Goal: Task Accomplishment & Management: Complete application form

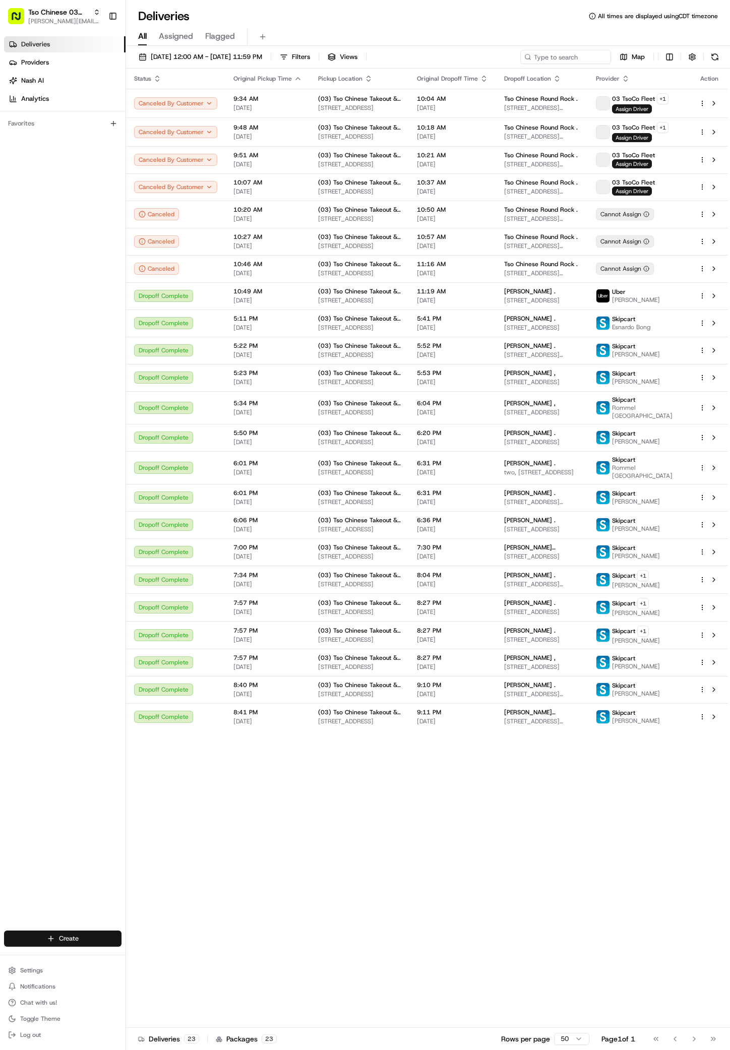
click at [76, 936] on html "Tso Chinese 03 TsoCo [PERSON_NAME][EMAIL_ADDRESS][DOMAIN_NAME] Toggle Sidebar D…" at bounding box center [365, 525] width 730 height 1050
click at [159, 953] on link "Delivery" at bounding box center [182, 957] width 112 height 18
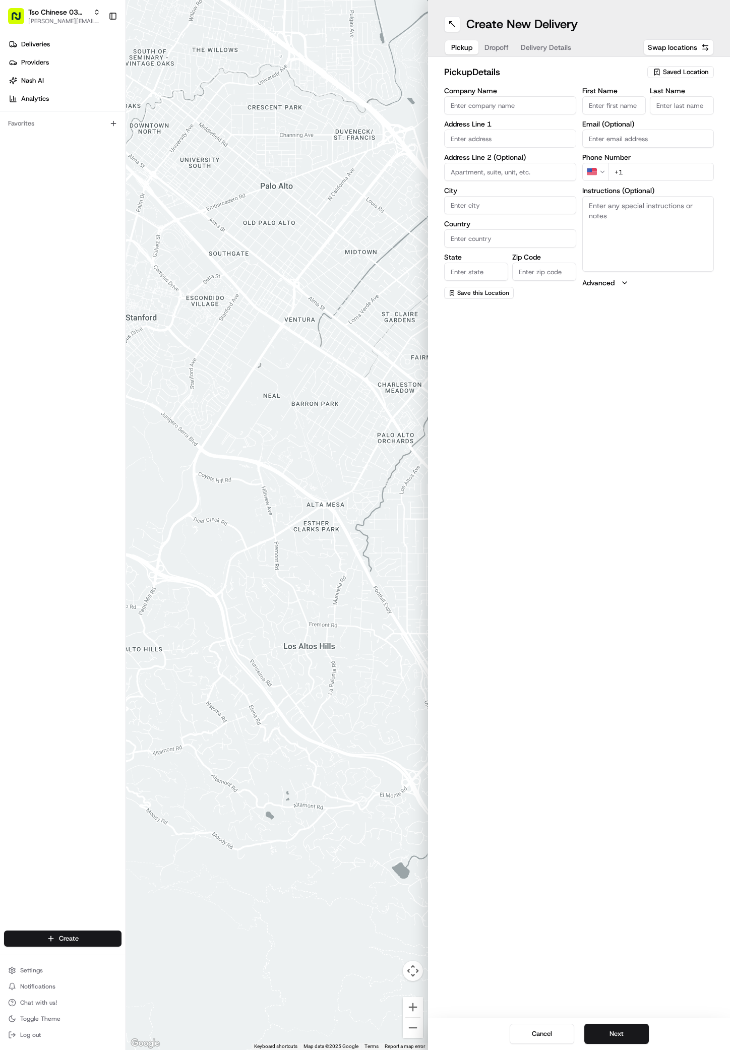
click at [691, 69] on span "Saved Location" at bounding box center [685, 72] width 45 height 9
click at [694, 113] on span "(03) Tso Chinese Takeout & Delivery TsoCo (03)" at bounding box center [664, 114] width 124 height 18
type input "(03) Tso Chinese Takeout & Delivery TsoCo"
type input "Ste F"
type input "Austin"
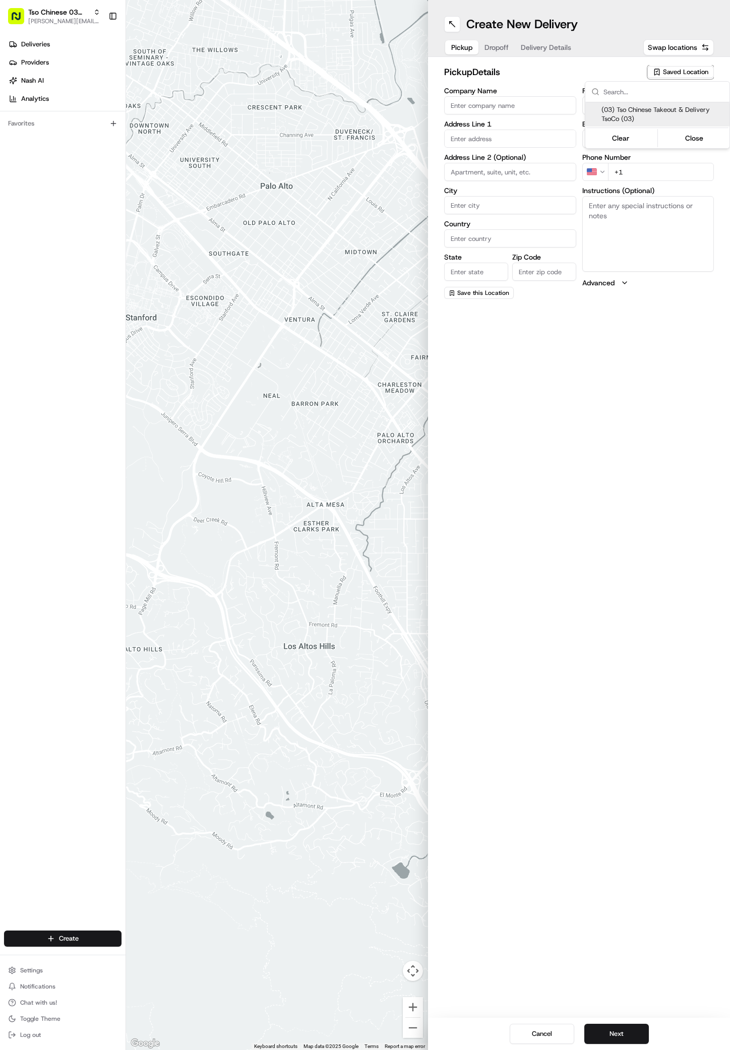
type input "US"
type input "[GEOGRAPHIC_DATA]"
type input "78704"
type input "Tso Chinese"
type input "TsoCo Manager"
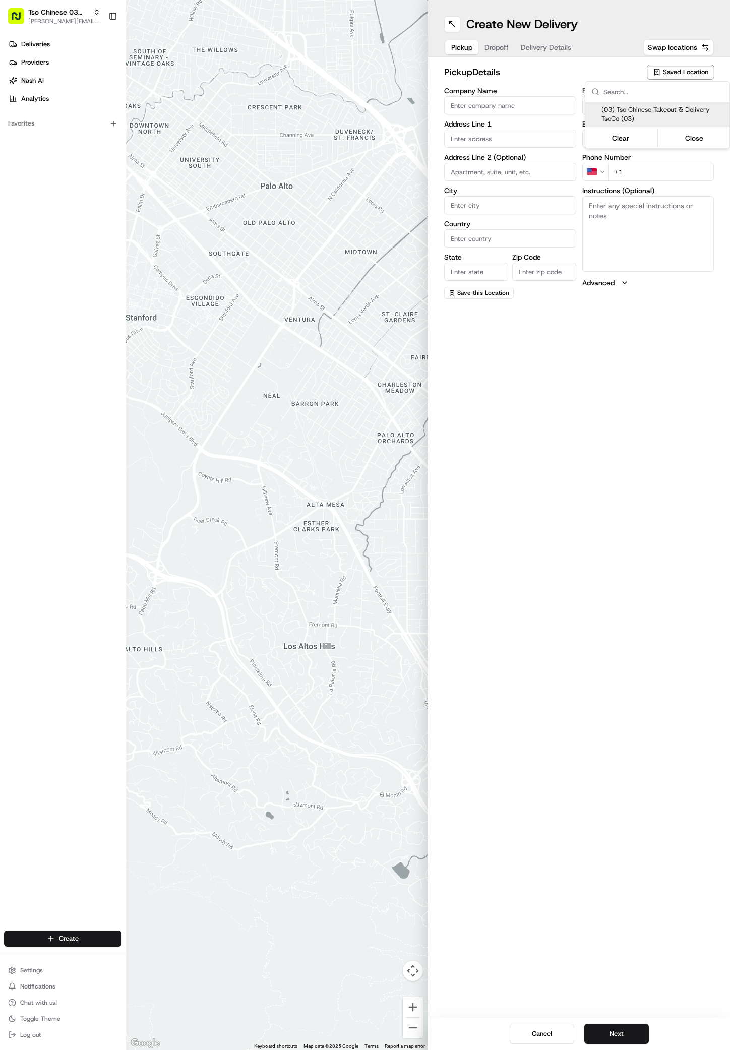
type input "[EMAIL_ADDRESS][DOMAIN_NAME]"
type input "[PHONE_NUMBER]"
type textarea "Submit a picture displaying address & food as Proof of Delivery. Envía una foto…"
type input "[STREET_ADDRESS]"
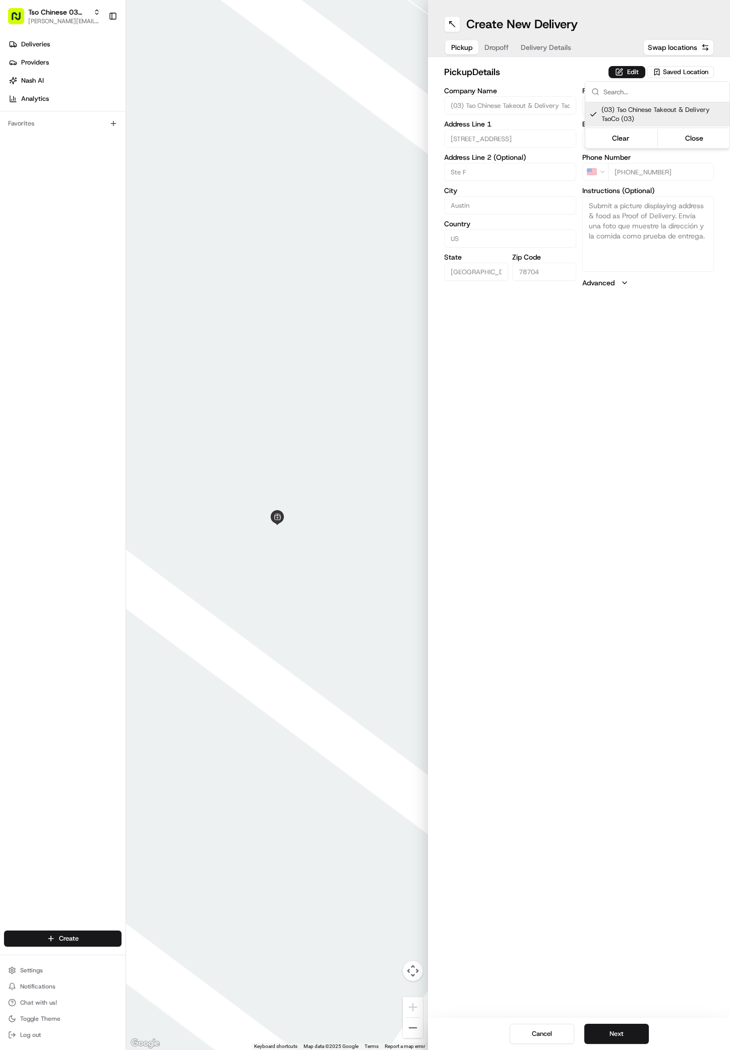
click at [518, 768] on html "Tso Chinese 03 TsoCo [PERSON_NAME][EMAIL_ADDRESS][DOMAIN_NAME] Toggle Sidebar D…" at bounding box center [365, 525] width 730 height 1050
click at [620, 1034] on button "Next" at bounding box center [616, 1034] width 65 height 20
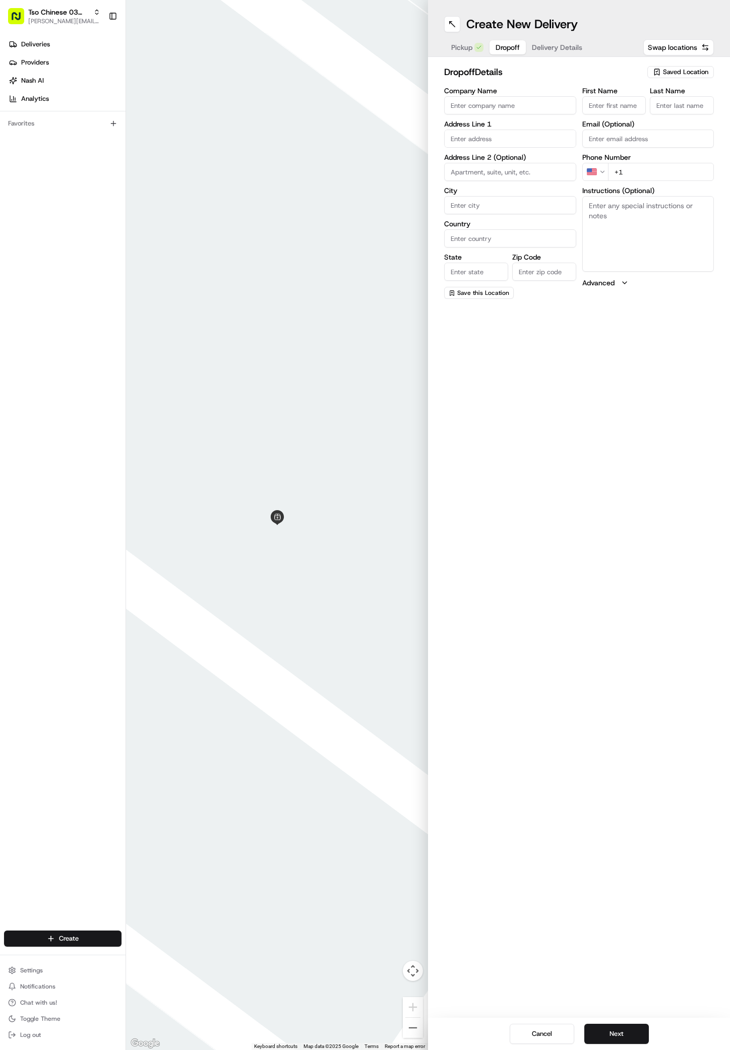
click at [609, 103] on input "First Name" at bounding box center [614, 105] width 64 height 18
paste input "[PERSON_NAME]"
type input "[PERSON_NAME]"
type input "."
paste input "[PHONE_NUMBER]"
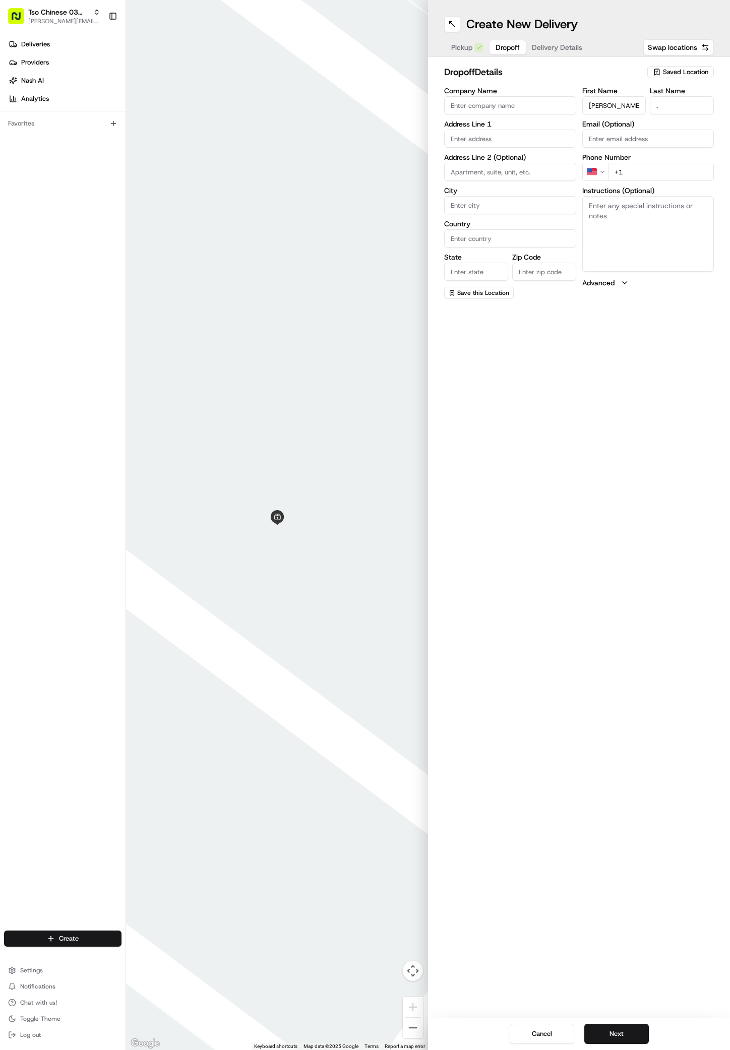
type input "[PHONE_NUMBER]"
click at [476, 136] on input "text" at bounding box center [510, 139] width 132 height 18
paste input "[STREET_ADDRESS]"
click at [483, 164] on div "[STREET_ADDRESS]" at bounding box center [510, 159] width 127 height 15
type input "[STREET_ADDRESS]"
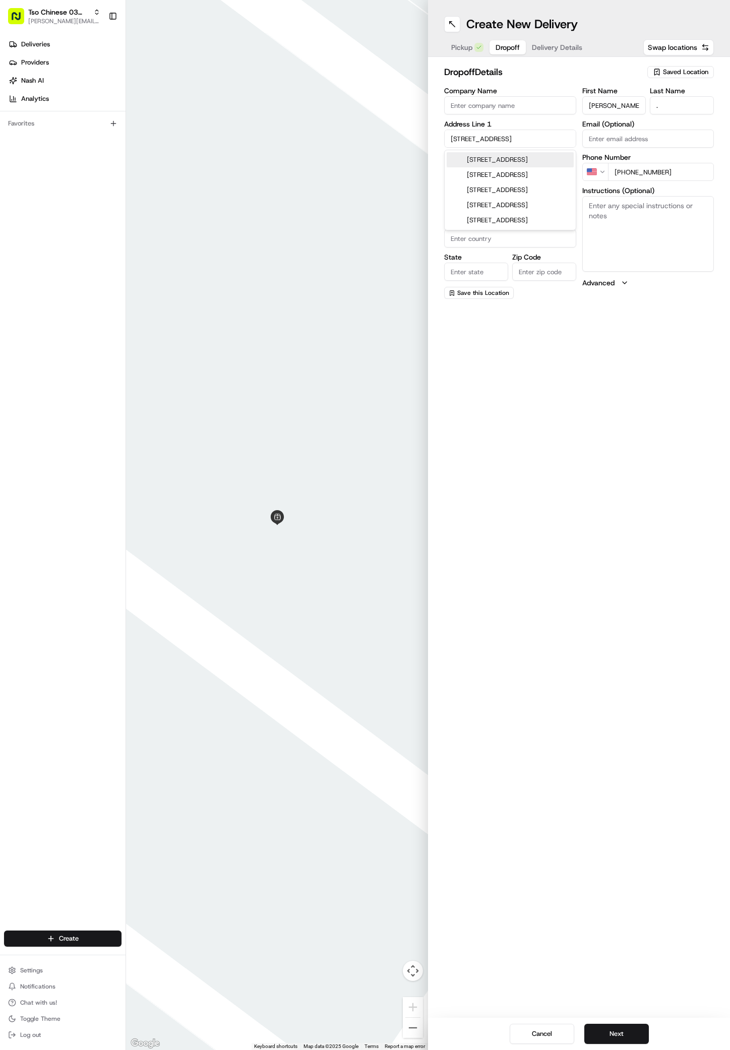
type input "Austin"
type input "[GEOGRAPHIC_DATA]"
type input "78735"
type input "[STREET_ADDRESS]"
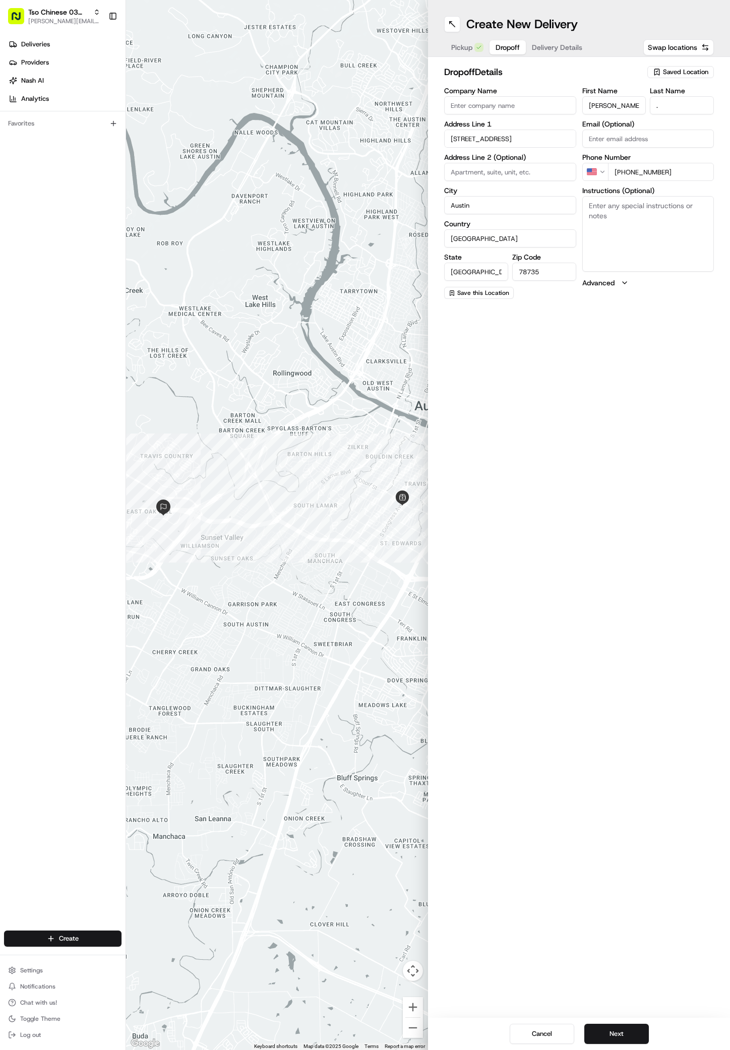
click at [483, 164] on input at bounding box center [510, 172] width 132 height 18
type input "1st floor , ER"
click at [644, 250] on textarea "Instructions (Optional)" at bounding box center [648, 234] width 132 height 76
paste textarea "drop off at triage, can call or text me at [PHONE_NUMBER]"
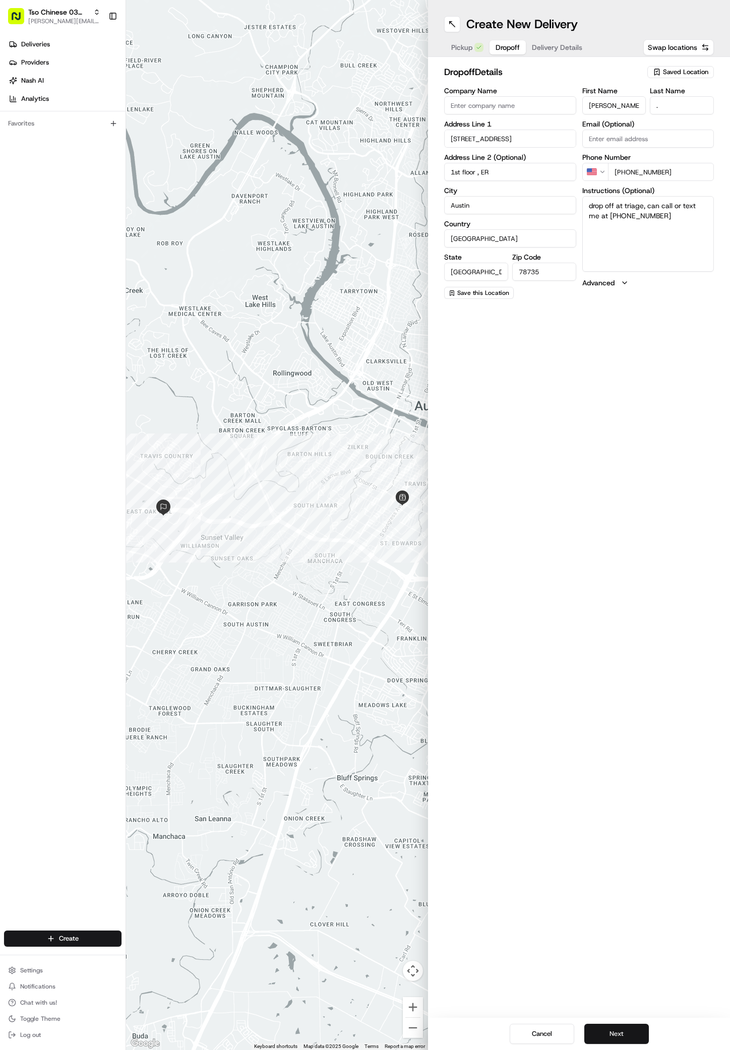
type textarea "drop off at triage, can call or text me at [PHONE_NUMBER]"
click at [615, 1034] on button "Next" at bounding box center [616, 1034] width 65 height 20
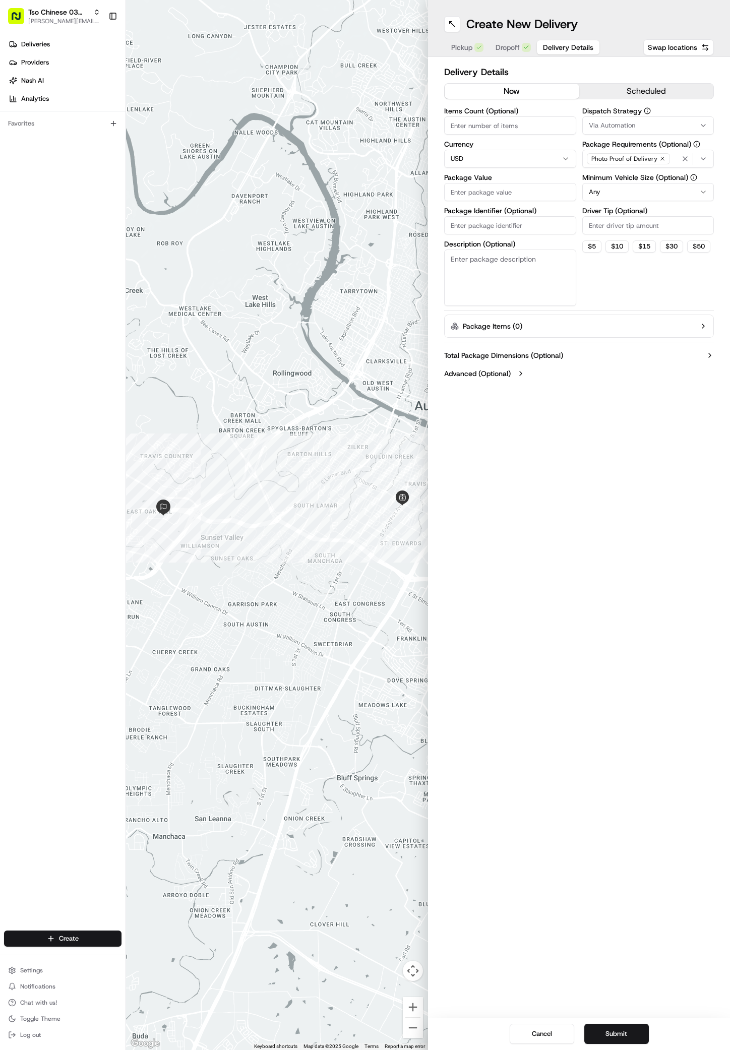
click at [628, 128] on span "Via Automation" at bounding box center [612, 125] width 46 height 9
click at [627, 175] on div "TsoCo Strategy" at bounding box center [655, 180] width 144 height 15
click at [641, 278] on html "Tso Chinese 03 TsoCo [PERSON_NAME][EMAIL_ADDRESS][DOMAIN_NAME] Toggle Sidebar D…" at bounding box center [365, 525] width 730 height 1050
click at [660, 160] on icon "button" at bounding box center [663, 159] width 6 height 6
click at [660, 160] on div "Select requirements" at bounding box center [648, 158] width 127 height 9
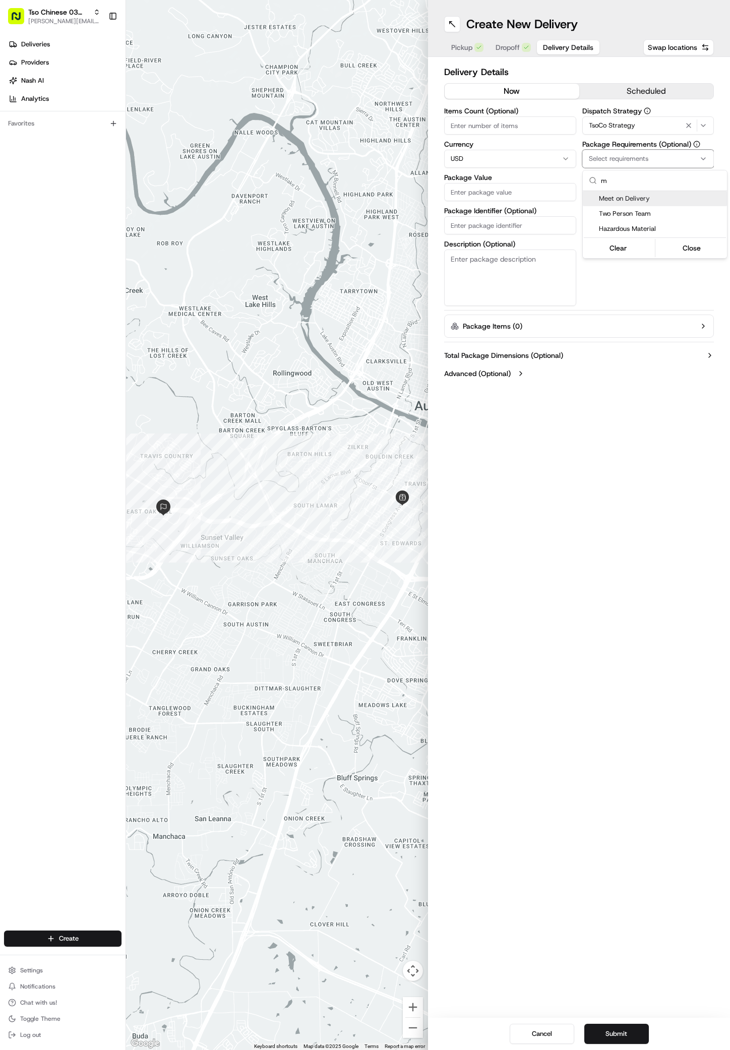
type input "m"
click at [621, 197] on span "Meet on Delivery" at bounding box center [661, 198] width 124 height 9
click at [686, 306] on html "Tso Chinese 03 TsoCo [PERSON_NAME][EMAIL_ADDRESS][DOMAIN_NAME] Toggle Sidebar D…" at bounding box center [365, 525] width 730 height 1050
click at [660, 232] on input "Driver Tip (Optional)" at bounding box center [648, 225] width 132 height 18
type input "2"
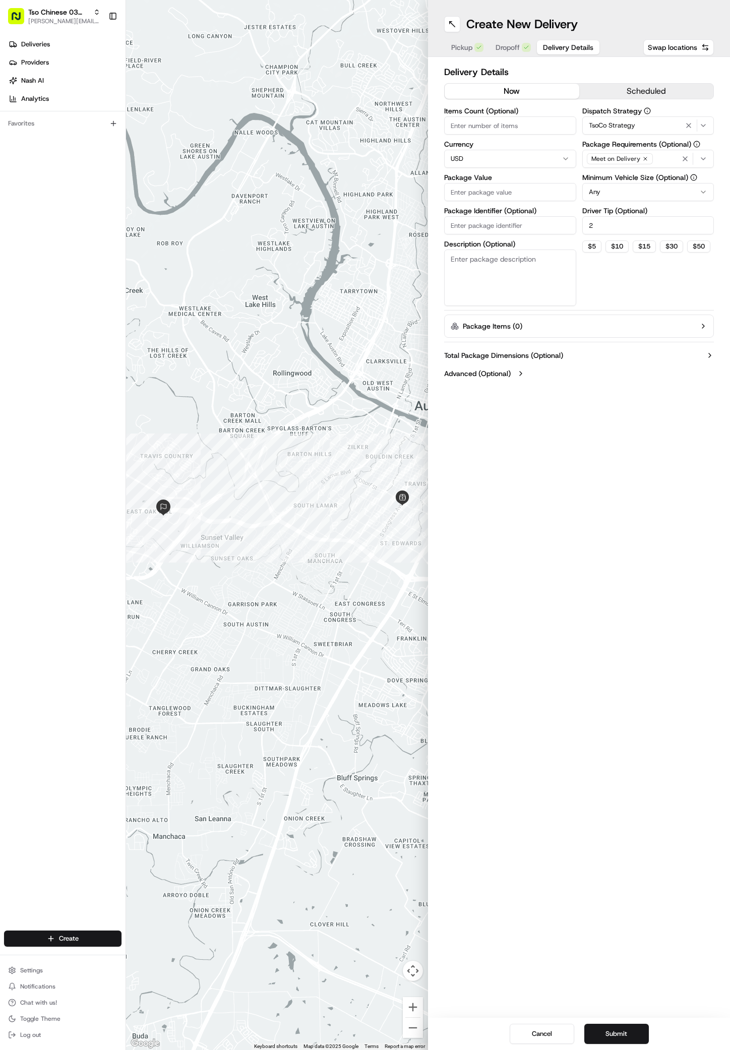
click at [524, 200] on input "Package Value" at bounding box center [510, 192] width 132 height 18
type input "28.04"
click at [485, 226] on input "Package Identifier (Optional)" at bounding box center [510, 225] width 132 height 18
paste input "#YOKTXSO"
type input "#YOKTXSO"
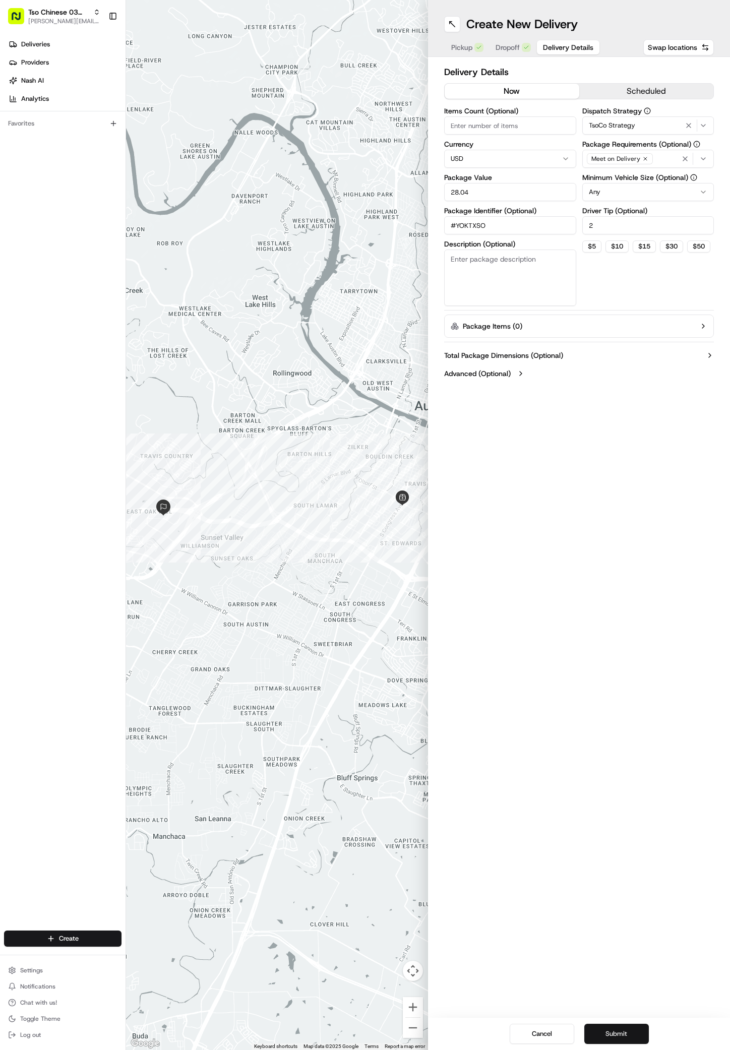
click at [635, 1032] on button "Submit" at bounding box center [616, 1034] width 65 height 20
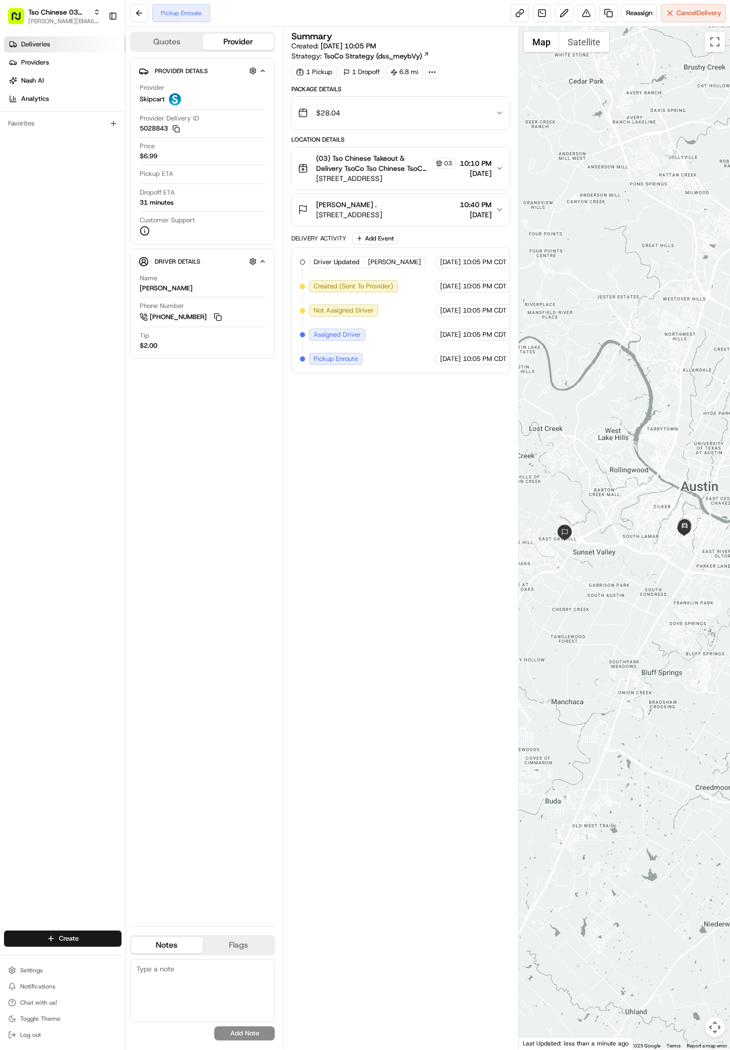
click at [44, 43] on span "Deliveries" at bounding box center [35, 44] width 29 height 9
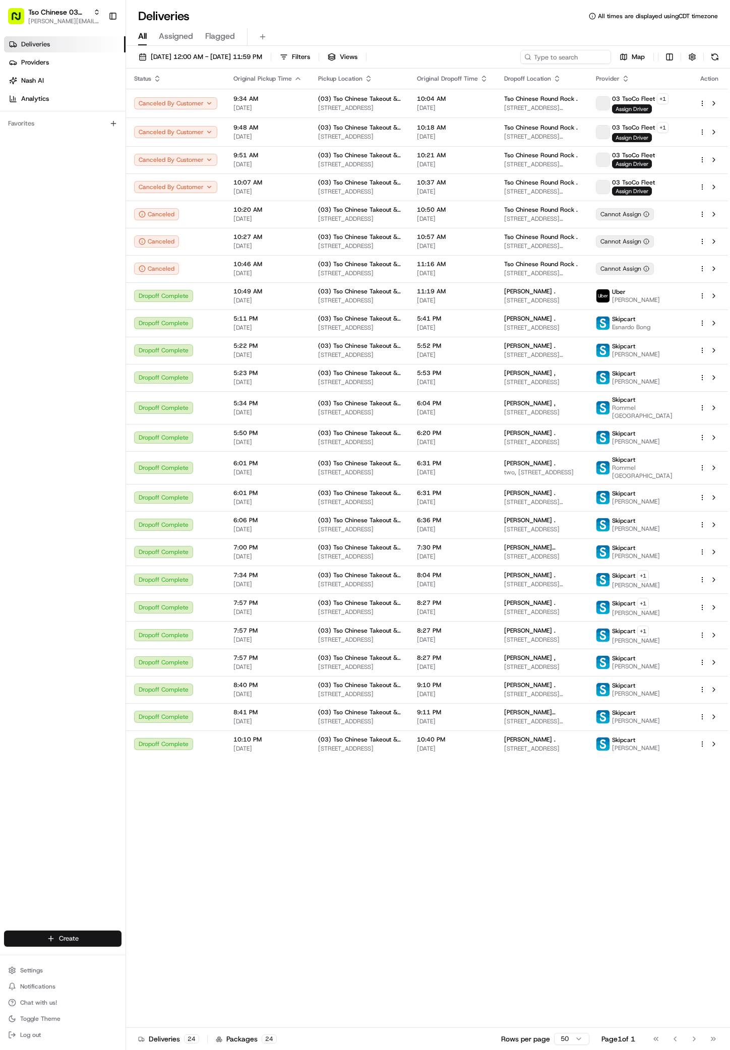
click at [35, 938] on html "Tso Chinese 03 TsoCo [PERSON_NAME][EMAIL_ADDRESS][DOMAIN_NAME] Toggle Sidebar D…" at bounding box center [365, 525] width 730 height 1050
click at [194, 953] on link "Delivery" at bounding box center [182, 957] width 112 height 18
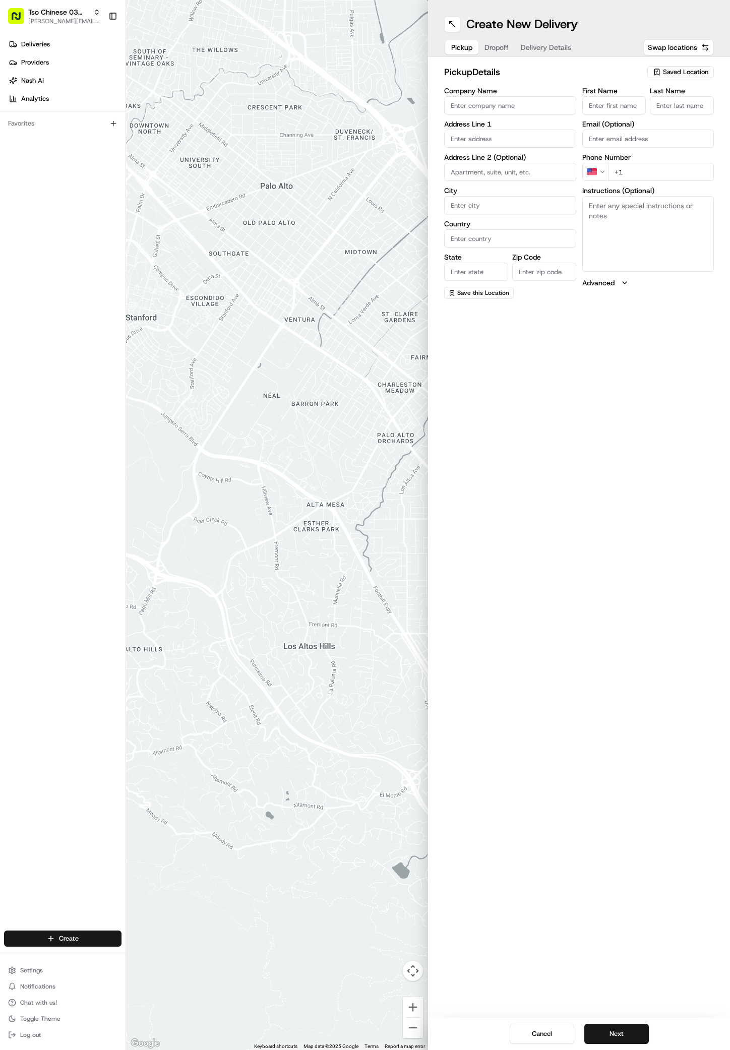
click at [677, 68] on span "Saved Location" at bounding box center [685, 72] width 45 height 9
click at [669, 105] on div "(03) Tso Chinese Takeout & Delivery TsoCo (03)" at bounding box center [657, 114] width 144 height 24
type input "(03) Tso Chinese Takeout & Delivery TsoCo"
type input "Ste F"
type input "Austin"
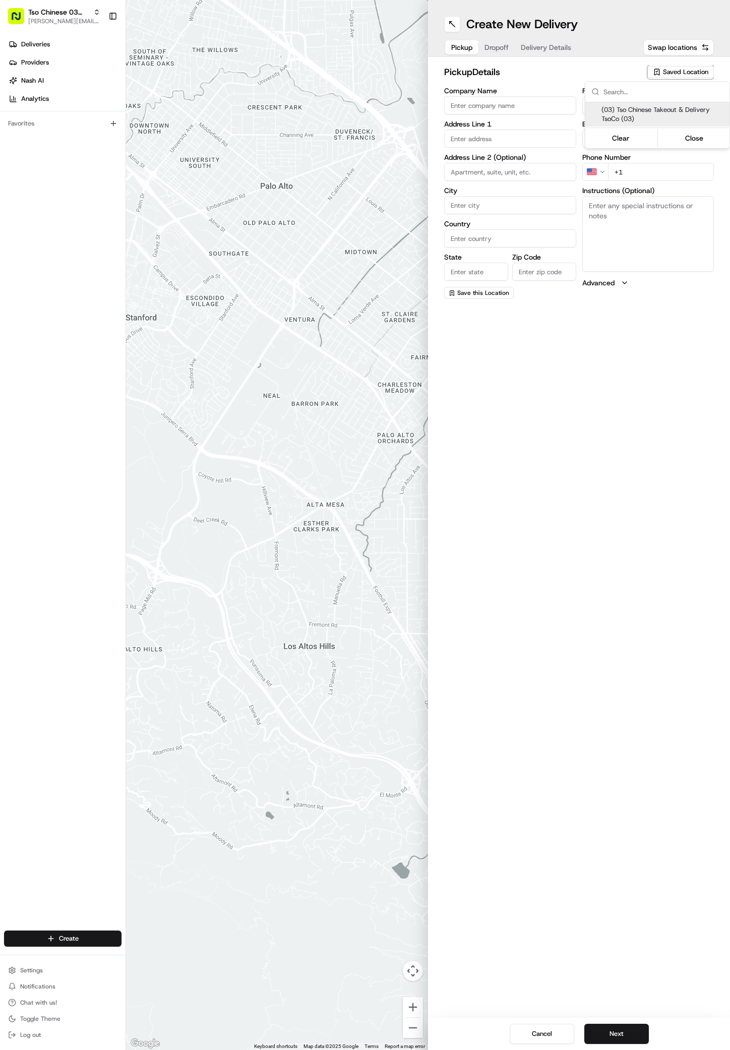
type input "US"
type input "[GEOGRAPHIC_DATA]"
type input "78704"
type input "Tso Chinese"
type input "TsoCo Manager"
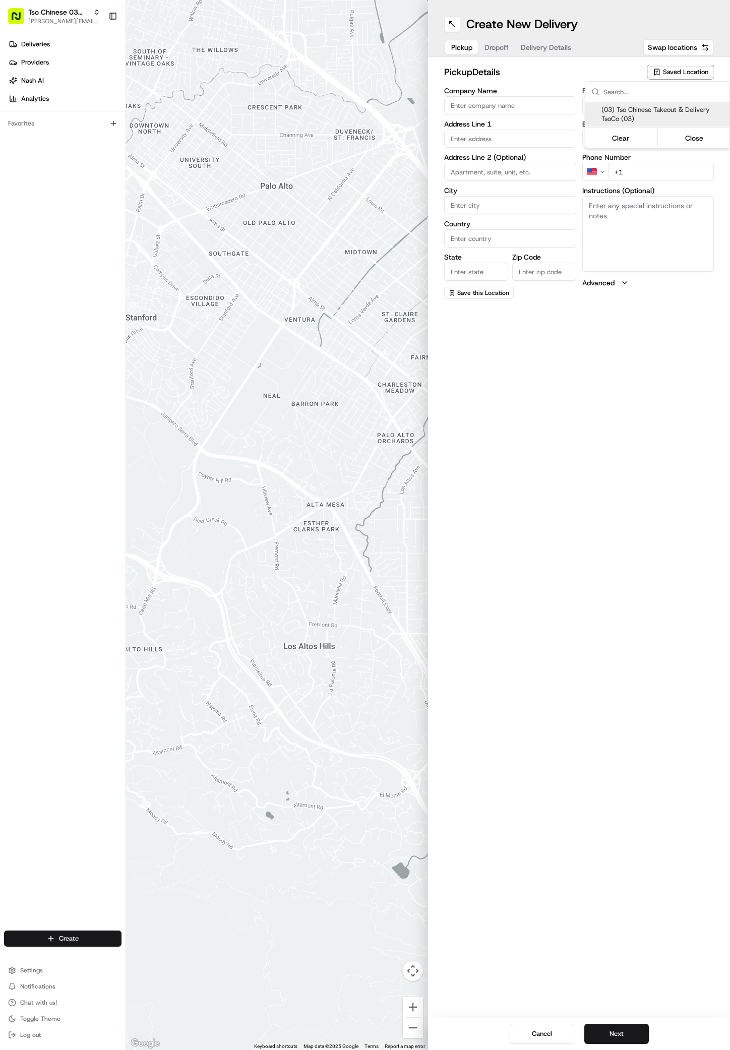
type input "[EMAIL_ADDRESS][DOMAIN_NAME]"
type input "[PHONE_NUMBER]"
type textarea "Submit a picture displaying address & food as Proof of Delivery. Envía una foto…"
type input "[STREET_ADDRESS]"
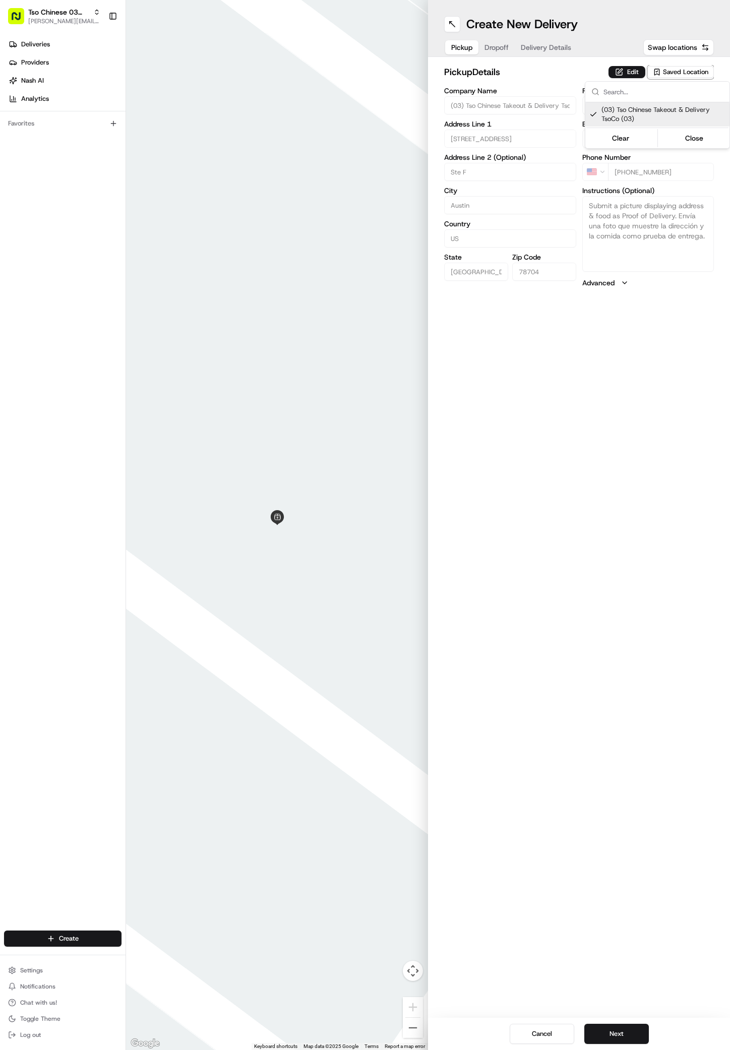
click at [528, 683] on html "Tso Chinese 03 TsoCo [PERSON_NAME][EMAIL_ADDRESS][DOMAIN_NAME] Toggle Sidebar D…" at bounding box center [365, 525] width 730 height 1050
click at [607, 1028] on button "Next" at bounding box center [616, 1034] width 65 height 20
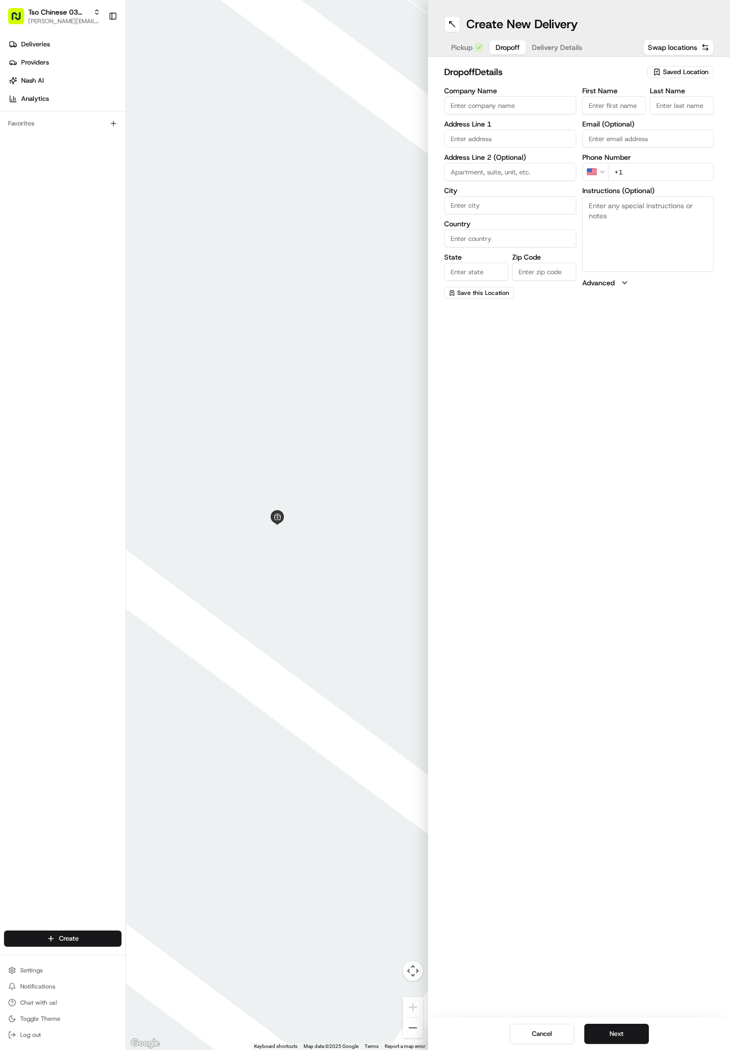
click at [605, 102] on input "First Name" at bounding box center [614, 105] width 64 height 18
paste input "[PERSON_NAME]"
type input "[PERSON_NAME]"
type input "."
paste input "[PHONE_NUMBER]"
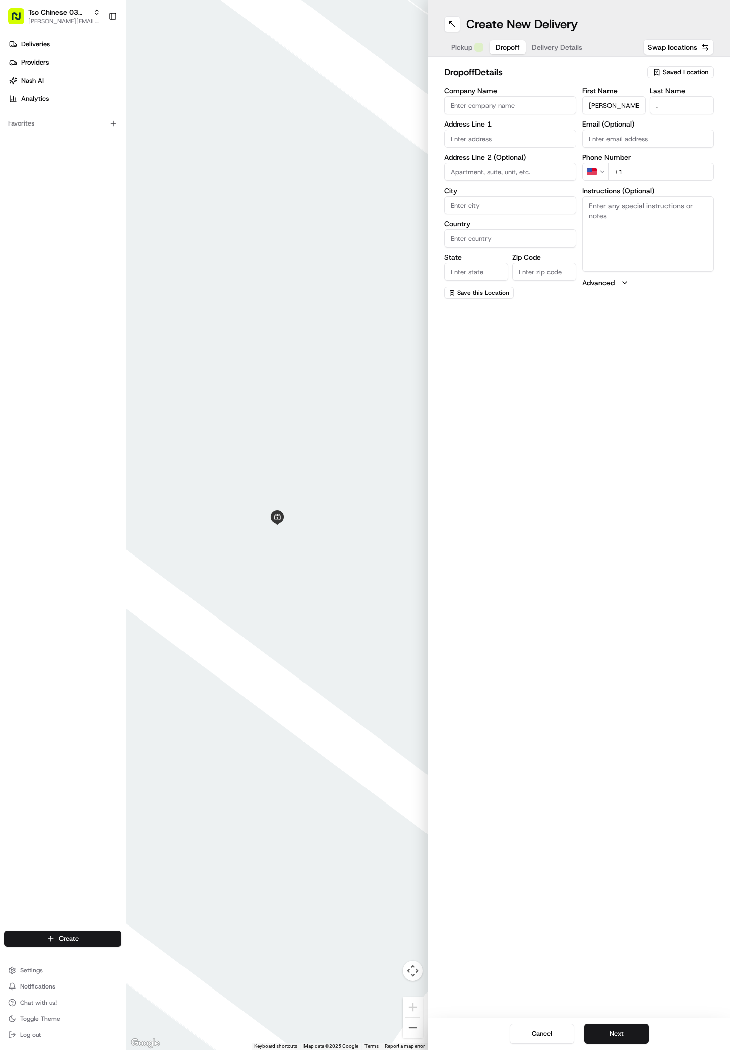
type input "[PHONE_NUMBER]"
paste input "[STREET_ADDRESS][PERSON_NAME]"
click at [468, 161] on div "[STREET_ADDRESS][PERSON_NAME]" at bounding box center [510, 164] width 127 height 24
type input "[STREET_ADDRESS][PERSON_NAME]"
type input "Austin"
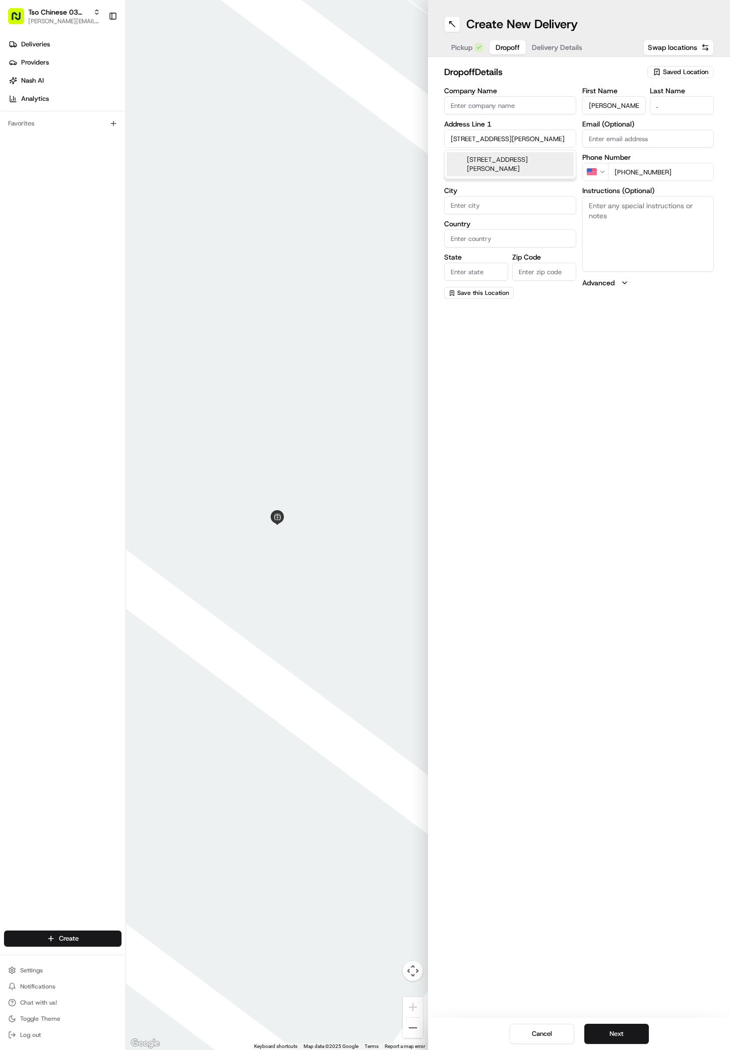
type input "[GEOGRAPHIC_DATA]"
type input "78741"
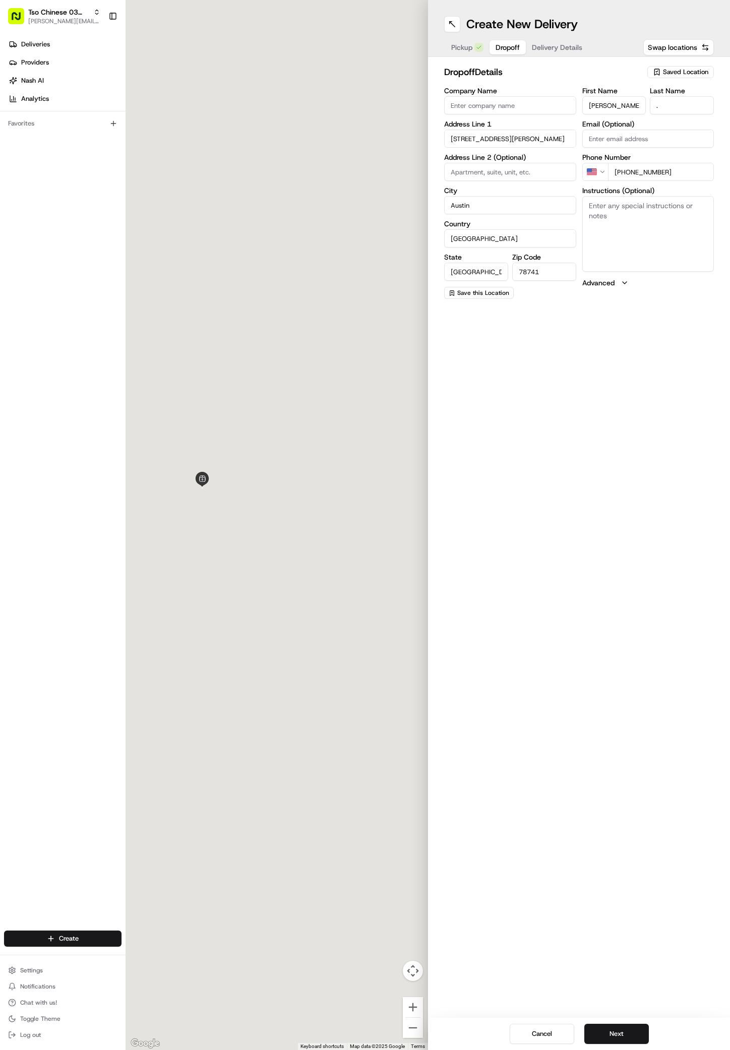
type input "[STREET_ADDRESS][PERSON_NAME]"
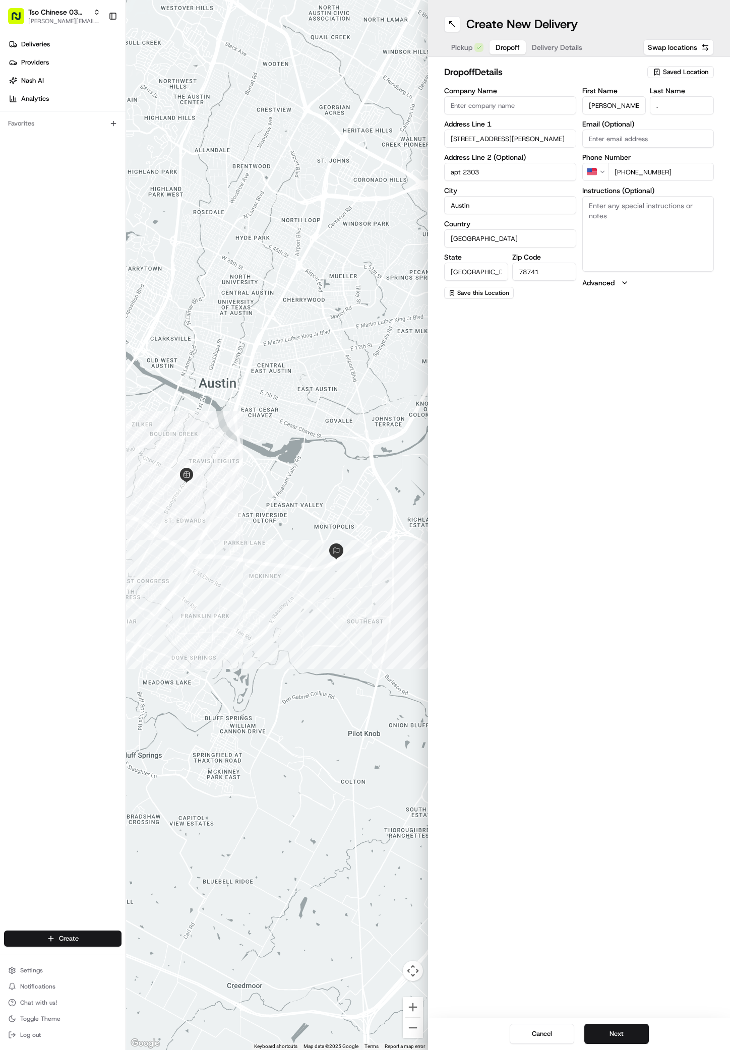
type input "apt 2303"
click at [627, 232] on textarea "Instructions (Optional)" at bounding box center [648, 234] width 132 height 76
paste textarea "Gate code is #1000 Call if you need help with anything!"
type textarea "Gate code is #1000 Call if you need help with anything!"
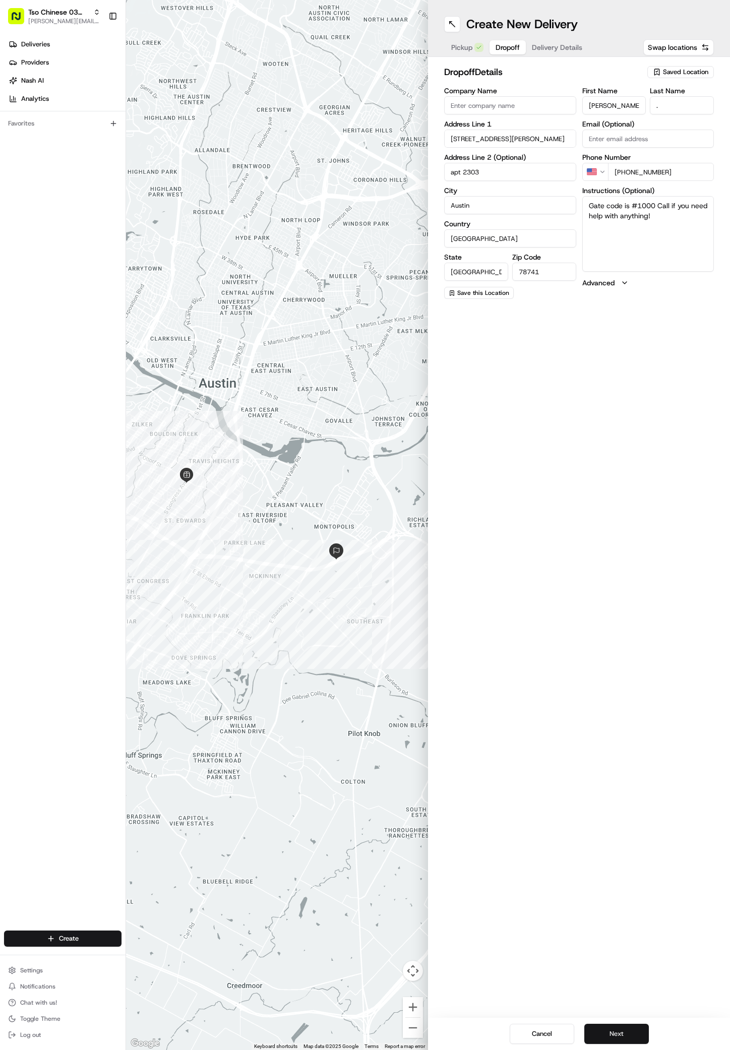
click at [626, 1034] on button "Next" at bounding box center [616, 1034] width 65 height 20
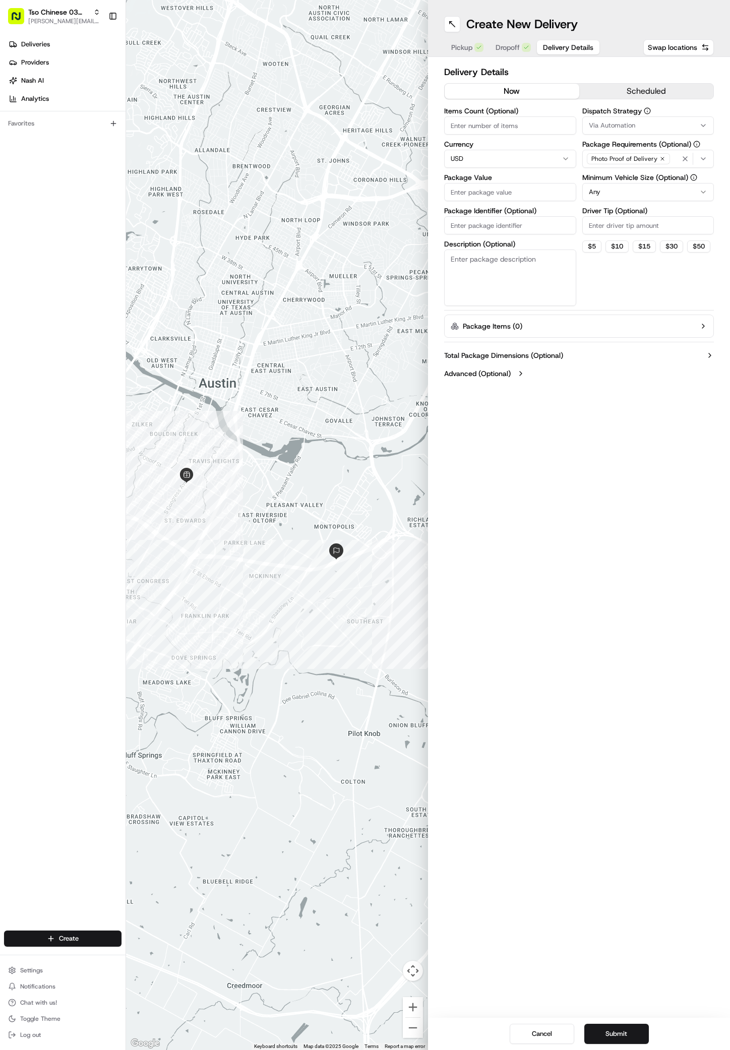
click at [648, 138] on div "Dispatch Strategy Via Automation Package Requirements (Optional) Photo Proof of…" at bounding box center [648, 206] width 132 height 199
click at [648, 129] on div "Via Automation" at bounding box center [648, 125] width 127 height 9
click at [613, 176] on span "TsoCo Strategy" at bounding box center [661, 180] width 124 height 9
click at [628, 271] on html "Tso Chinese 03 TsoCo [PERSON_NAME][EMAIL_ADDRESS][DOMAIN_NAME] Toggle Sidebar D…" at bounding box center [365, 525] width 730 height 1050
click at [661, 158] on icon "button" at bounding box center [662, 158] width 3 height 3
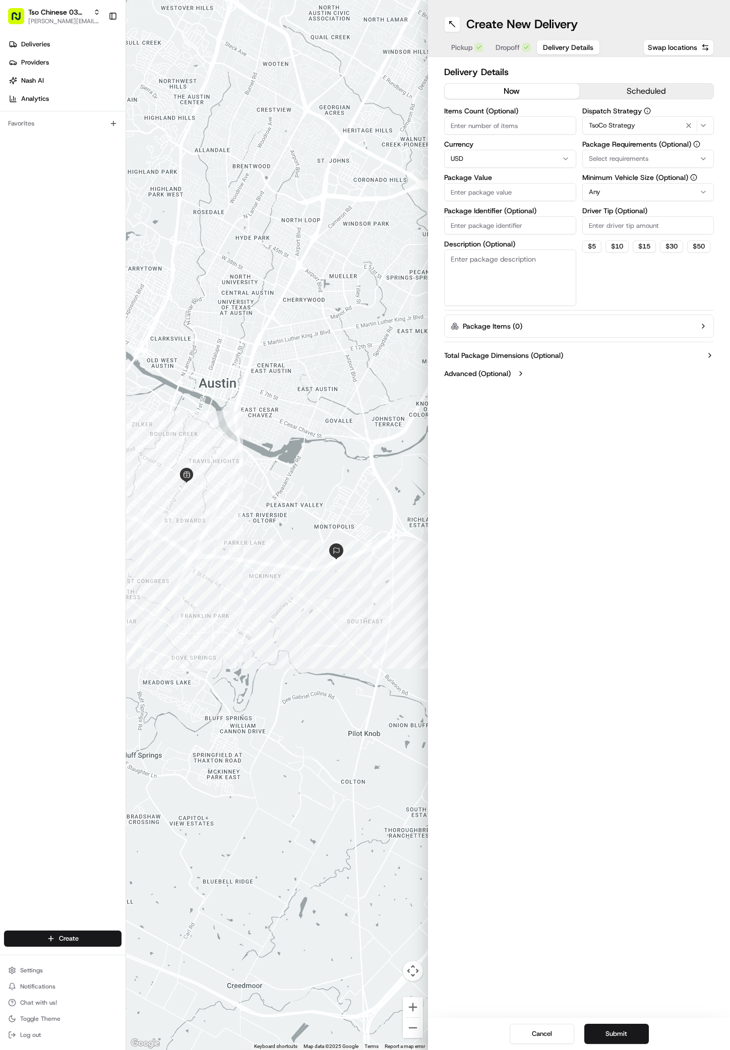
click at [661, 158] on div "Select requirements" at bounding box center [648, 158] width 127 height 9
type input "m"
click at [607, 199] on span "Meet on Delivery" at bounding box center [661, 198] width 124 height 9
click at [666, 289] on html "Tso Chinese 03 TsoCo [PERSON_NAME][EMAIL_ADDRESS][DOMAIN_NAME] Toggle Sidebar D…" at bounding box center [365, 525] width 730 height 1050
click at [666, 229] on input "Driver Tip (Optional)" at bounding box center [648, 225] width 132 height 18
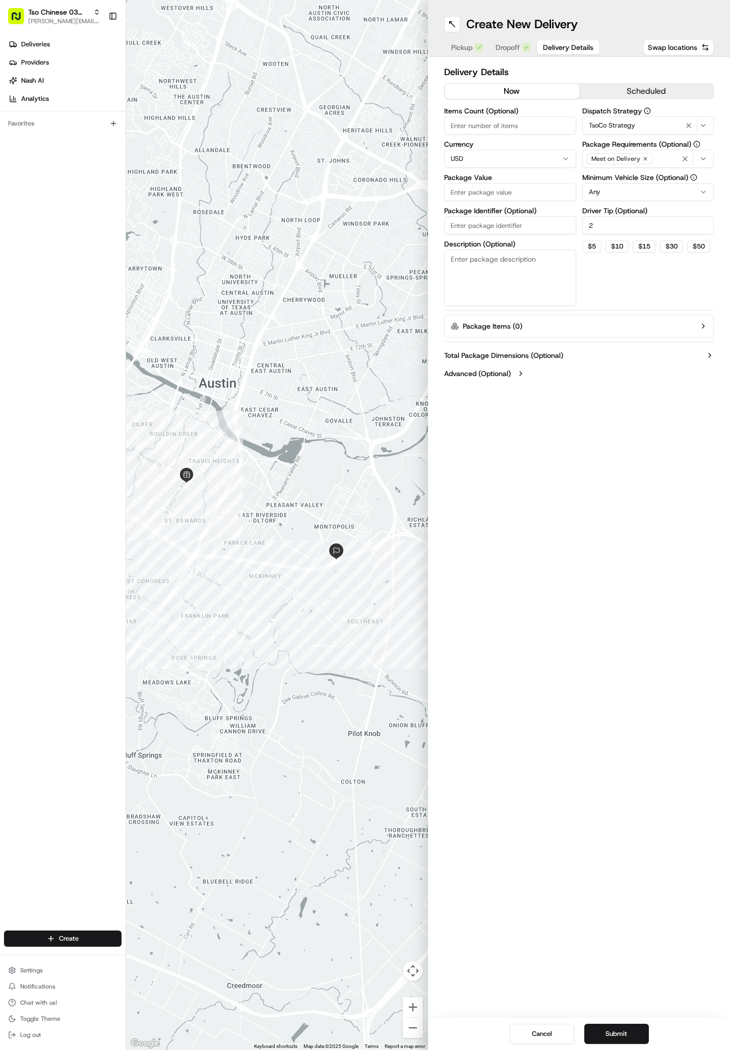
type input "2"
click at [500, 187] on input "Package Value" at bounding box center [510, 192] width 132 height 18
click at [507, 186] on input "Package Value" at bounding box center [510, 192] width 132 height 18
type input "76.59"
click at [478, 224] on input "Package Identifier (Optional)" at bounding box center [510, 225] width 132 height 18
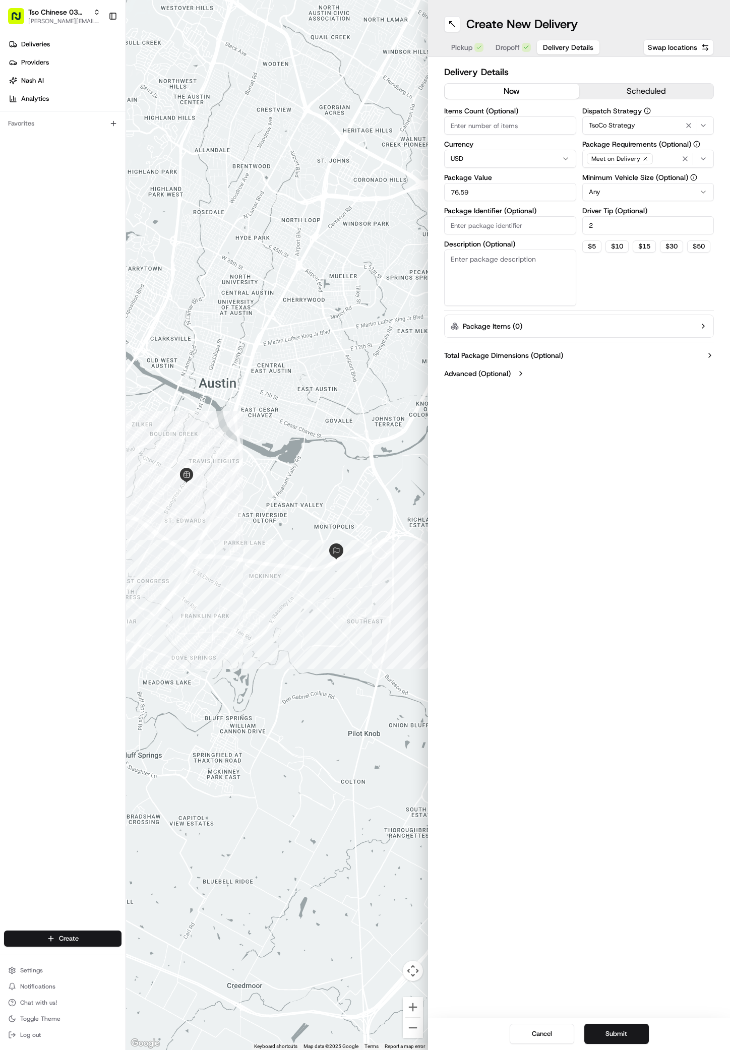
paste input "9J5RLFV"
type input "9J5RLFV"
click at [629, 745] on div "Create New Delivery Pickup Dropoff Delivery Details Swap locations Delivery Det…" at bounding box center [579, 525] width 302 height 1050
click at [594, 700] on div "Create New Delivery Pickup Dropoff Delivery Details Swap locations Delivery Det…" at bounding box center [579, 525] width 302 height 1050
click at [618, 1038] on button "Submit" at bounding box center [616, 1034] width 65 height 20
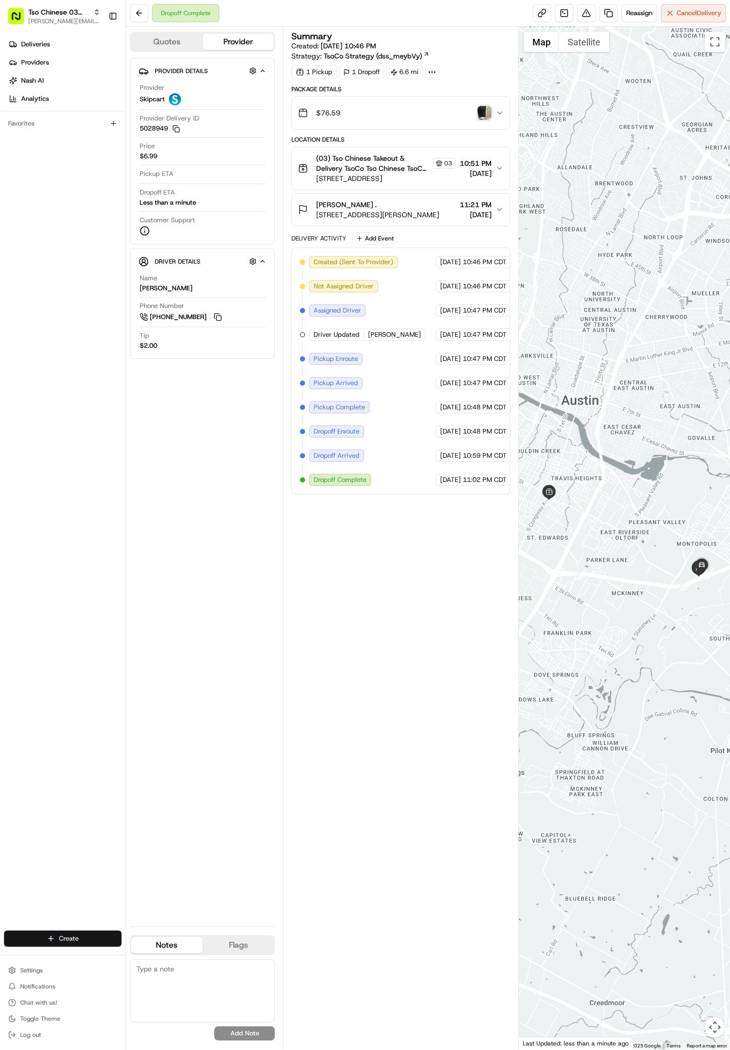
click at [85, 934] on html "Tso Chinese 03 TsoCo [PERSON_NAME][EMAIL_ADDRESS][DOMAIN_NAME] Toggle Sidebar D…" at bounding box center [365, 525] width 730 height 1050
click at [148, 960] on link "Delivery" at bounding box center [182, 957] width 112 height 18
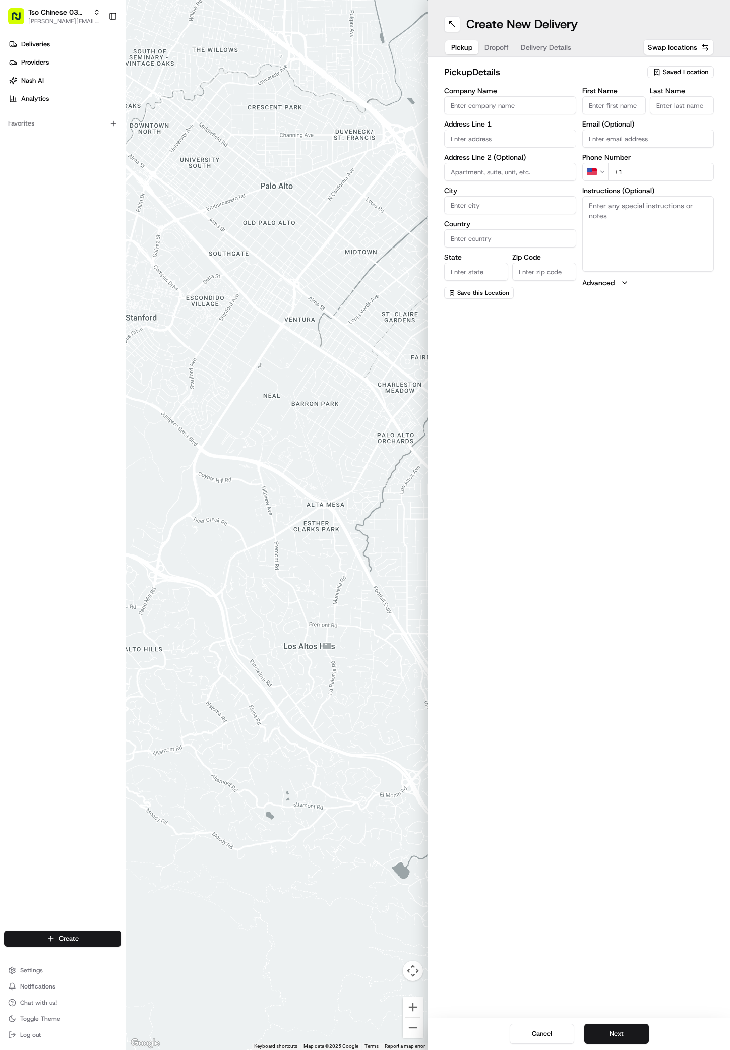
click at [695, 70] on span "Saved Location" at bounding box center [685, 72] width 45 height 9
click at [677, 113] on span "(03) Tso Chinese Takeout & Delivery TsoCo (03)" at bounding box center [664, 114] width 124 height 18
type input "(03) Tso Chinese Takeout & Delivery TsoCo"
type input "Ste F"
type input "Austin"
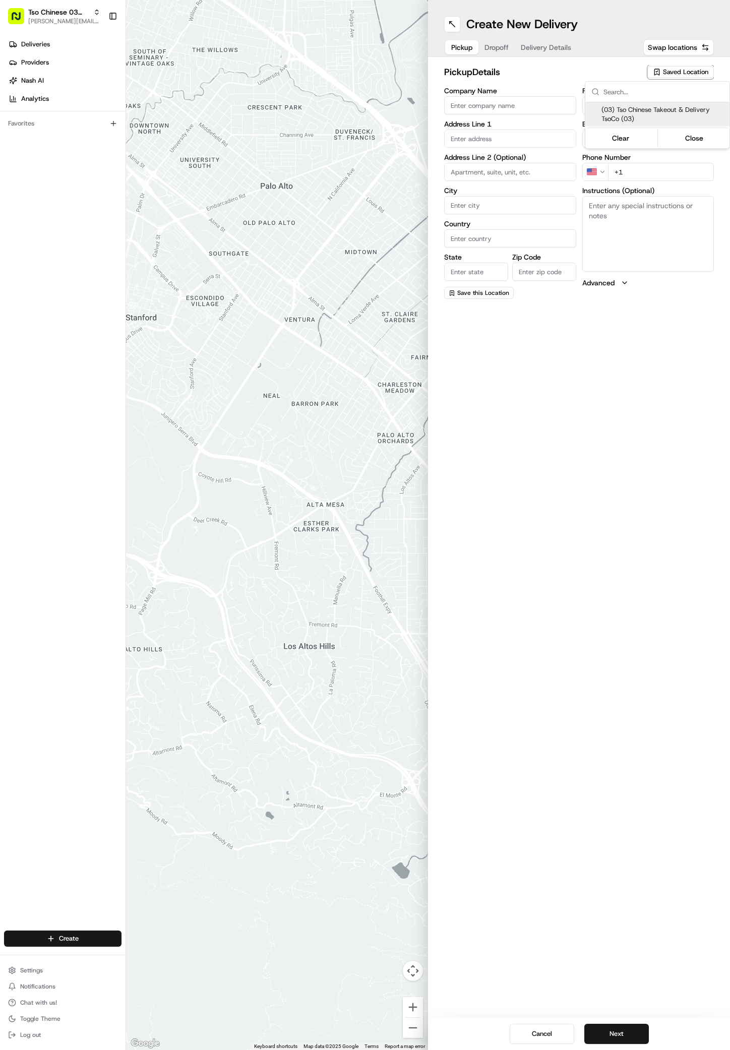
type input "US"
type input "[GEOGRAPHIC_DATA]"
type input "78704"
type input "Tso Chinese"
type input "TsoCo Manager"
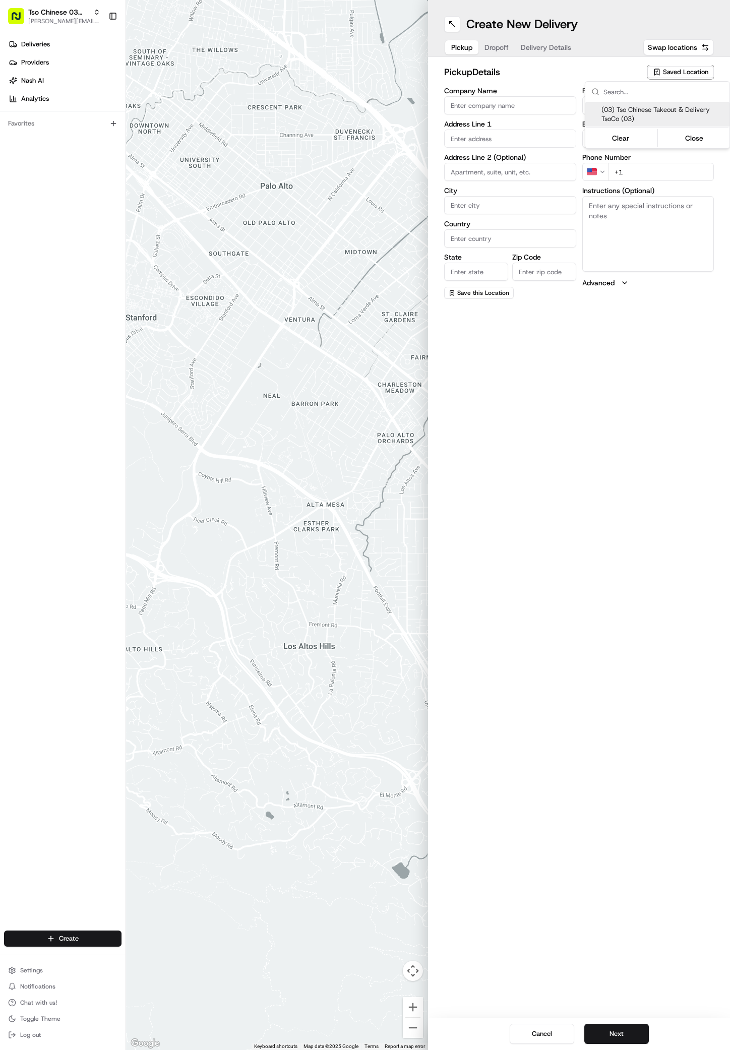
type input "[EMAIL_ADDRESS][DOMAIN_NAME]"
type input "[PHONE_NUMBER]"
type textarea "Submit a picture displaying address & food as Proof of Delivery. Envía una foto…"
type input "[STREET_ADDRESS]"
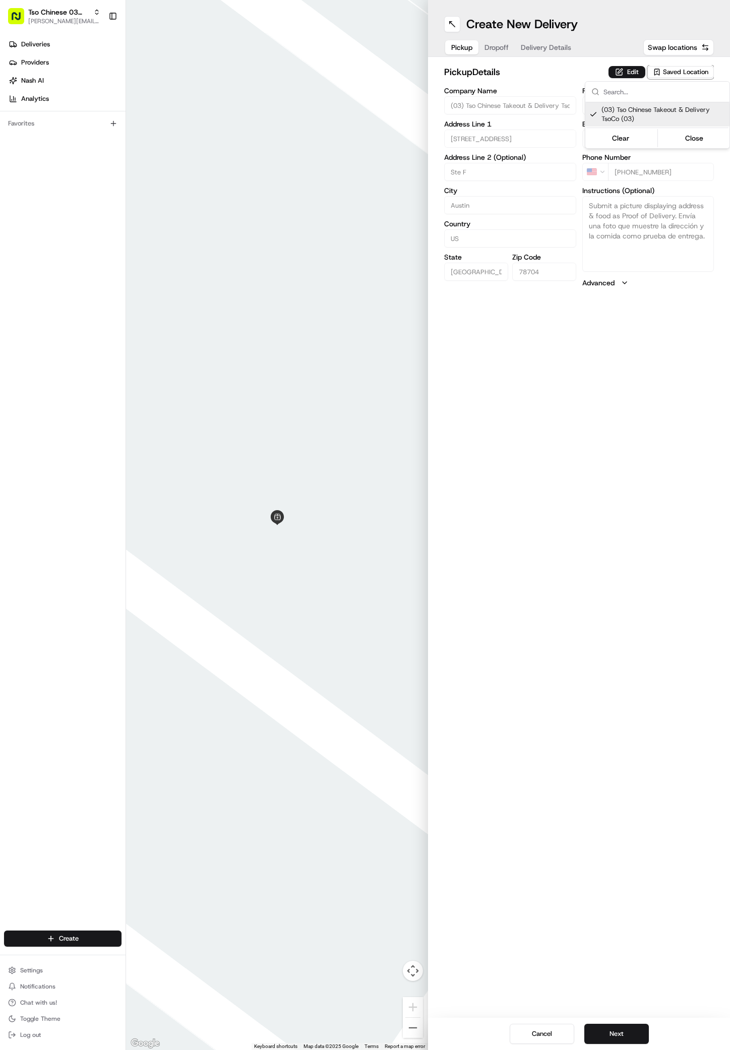
click at [588, 646] on html "Tso Chinese 03 TsoCo [PERSON_NAME][EMAIL_ADDRESS][DOMAIN_NAME] Toggle Sidebar D…" at bounding box center [365, 525] width 730 height 1050
click at [621, 1036] on button "Next" at bounding box center [616, 1034] width 65 height 20
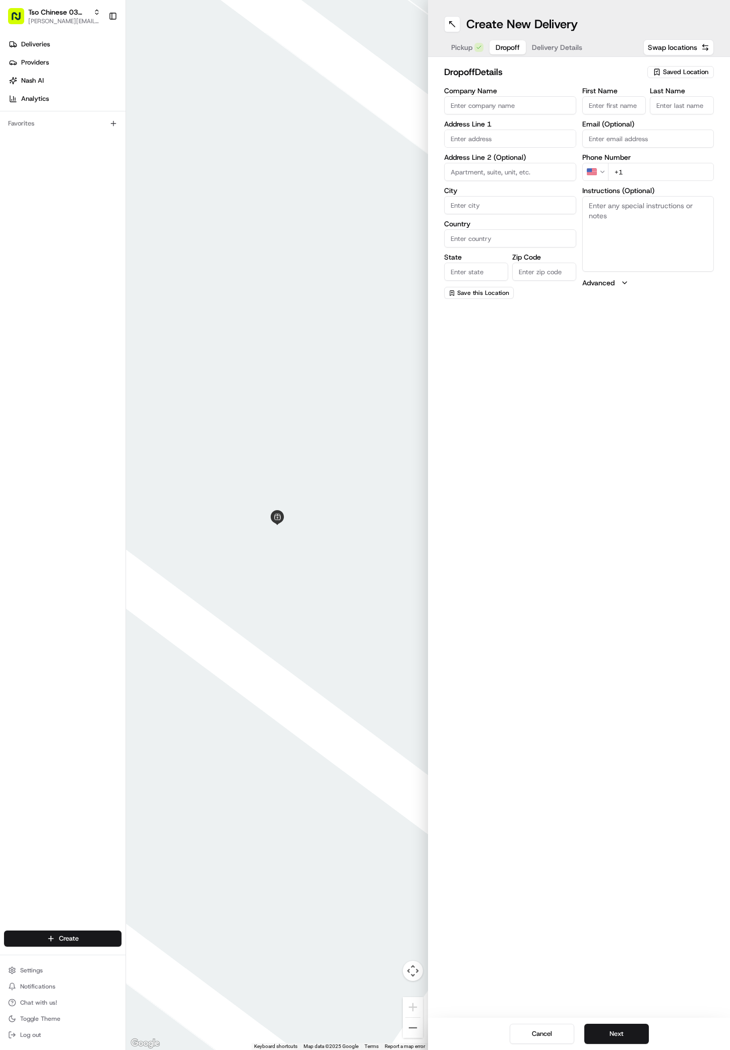
paste input "[PERSON_NAME]"
type input "[PERSON_NAME]"
click at [685, 96] on div "Last Name Required" at bounding box center [682, 106] width 64 height 39
type input "."
paste input "[PHONE_NUMBER]"
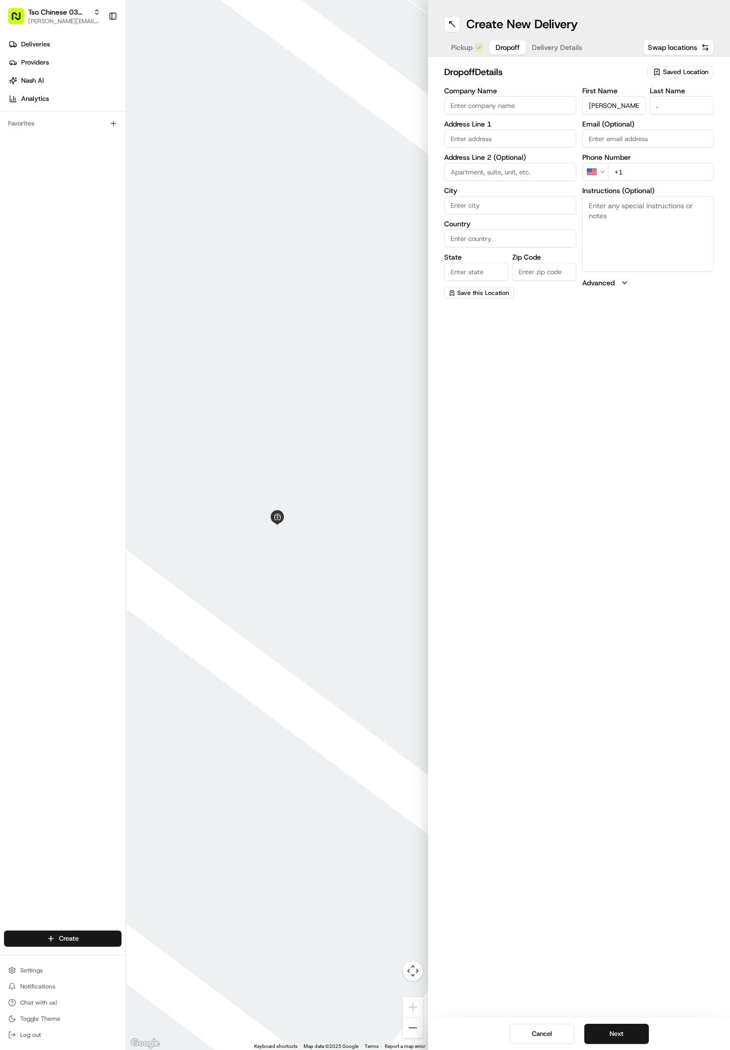
type input "[PHONE_NUMBER]"
click at [485, 215] on div "[STREET_ADDRESS][PERSON_NAME]" at bounding box center [510, 210] width 127 height 24
type input "[STREET_ADDRESS][PERSON_NAME]"
type input "Austin"
type input "[GEOGRAPHIC_DATA]"
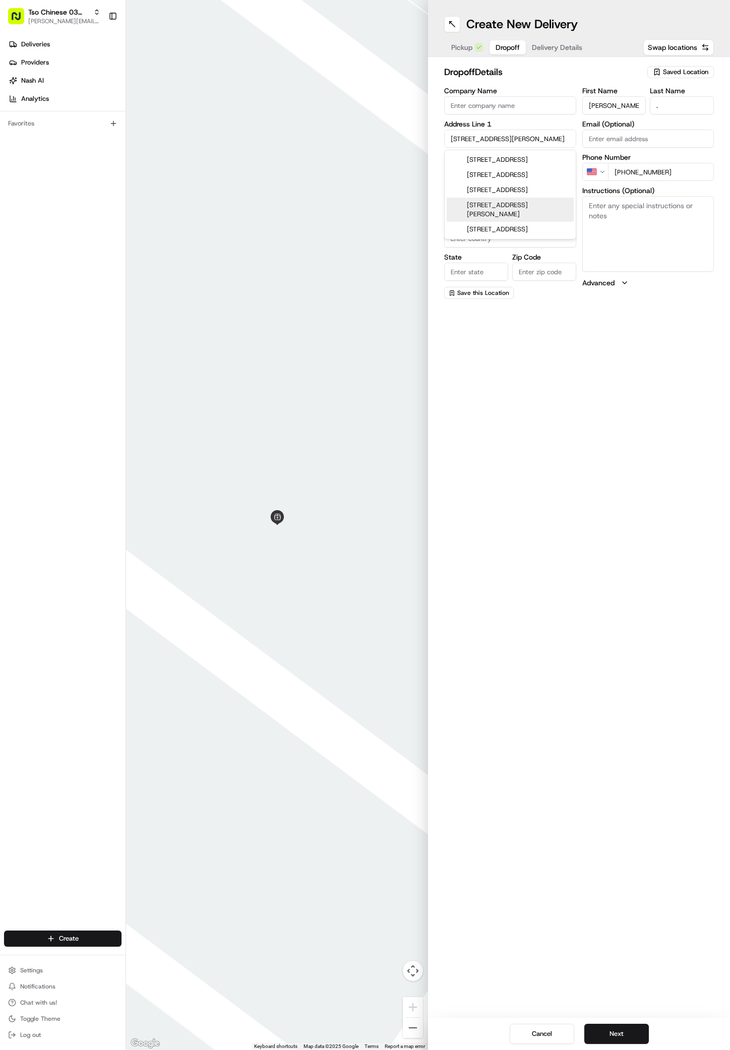
type input "[GEOGRAPHIC_DATA]"
type input "78741"
type input "[STREET_ADDRESS][PERSON_NAME]"
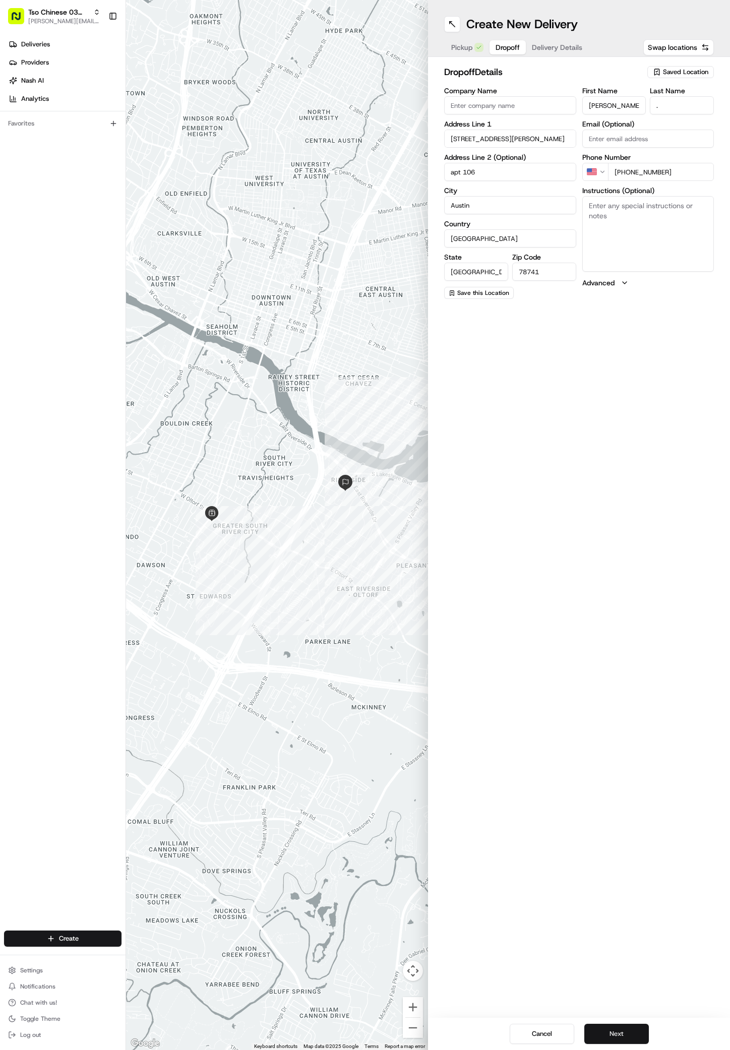
type input "apt 106"
click at [637, 1034] on button "Next" at bounding box center [616, 1034] width 65 height 20
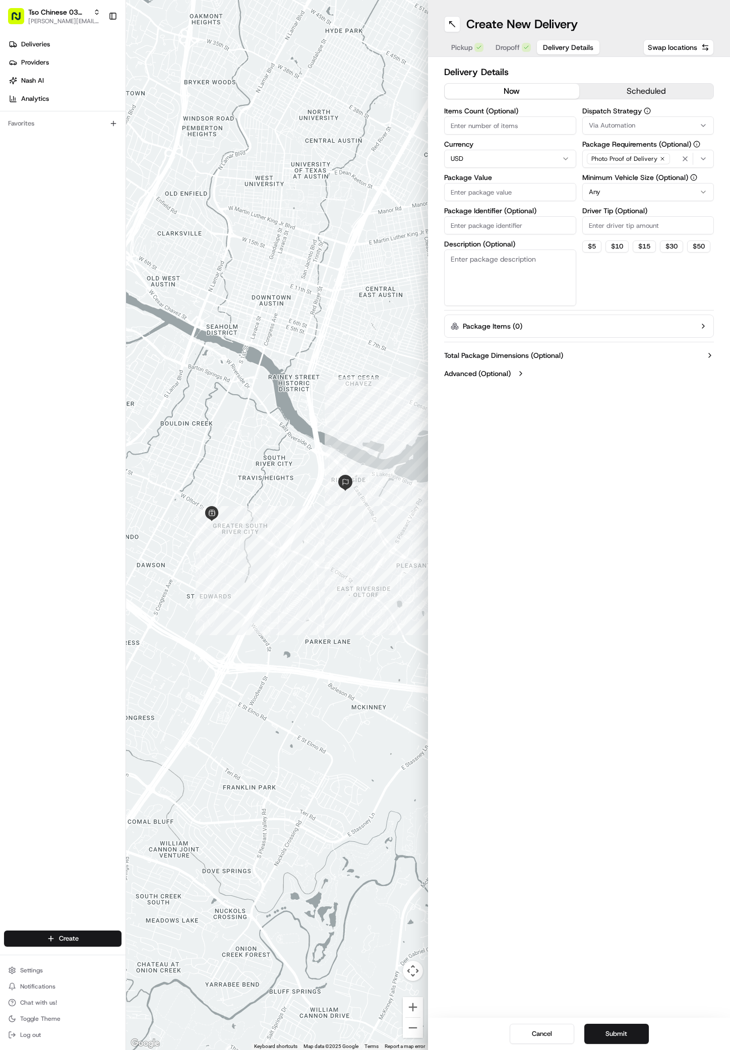
click at [670, 122] on div "Via Automation" at bounding box center [648, 125] width 127 height 9
click at [612, 181] on span "TsoCo Strategy" at bounding box center [661, 180] width 124 height 9
click at [676, 284] on html "Tso Chinese 03 TsoCo [PERSON_NAME][EMAIL_ADDRESS][DOMAIN_NAME] Toggle Sidebar D…" at bounding box center [365, 525] width 730 height 1050
click at [660, 156] on icon "button" at bounding box center [663, 159] width 6 height 6
click at [660, 156] on div "Select requirements" at bounding box center [648, 158] width 127 height 9
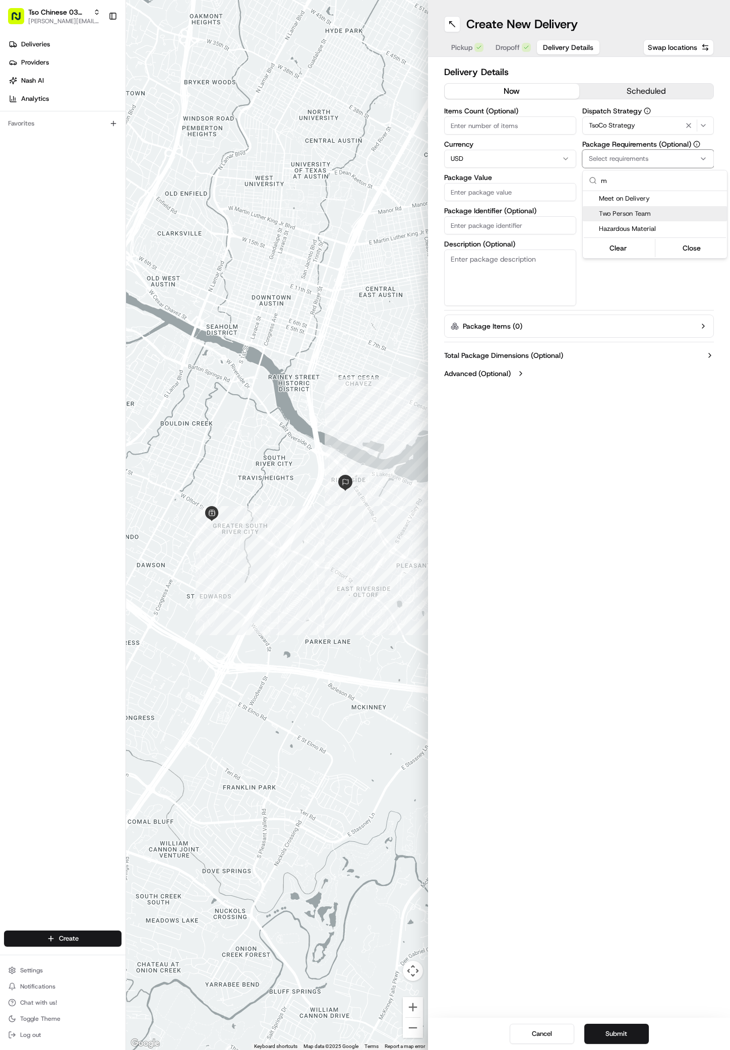
type input "m"
drag, startPoint x: 641, startPoint y: 210, endPoint x: 637, endPoint y: 196, distance: 14.6
click at [637, 196] on div "Meet on Delivery Two Person Team Hazardous Material" at bounding box center [655, 213] width 144 height 45
click at [637, 196] on span "Meet on Delivery" at bounding box center [661, 198] width 124 height 9
click at [653, 301] on html "Tso Chinese 03 TsoCo [PERSON_NAME][EMAIL_ADDRESS][DOMAIN_NAME] Toggle Sidebar D…" at bounding box center [365, 525] width 730 height 1050
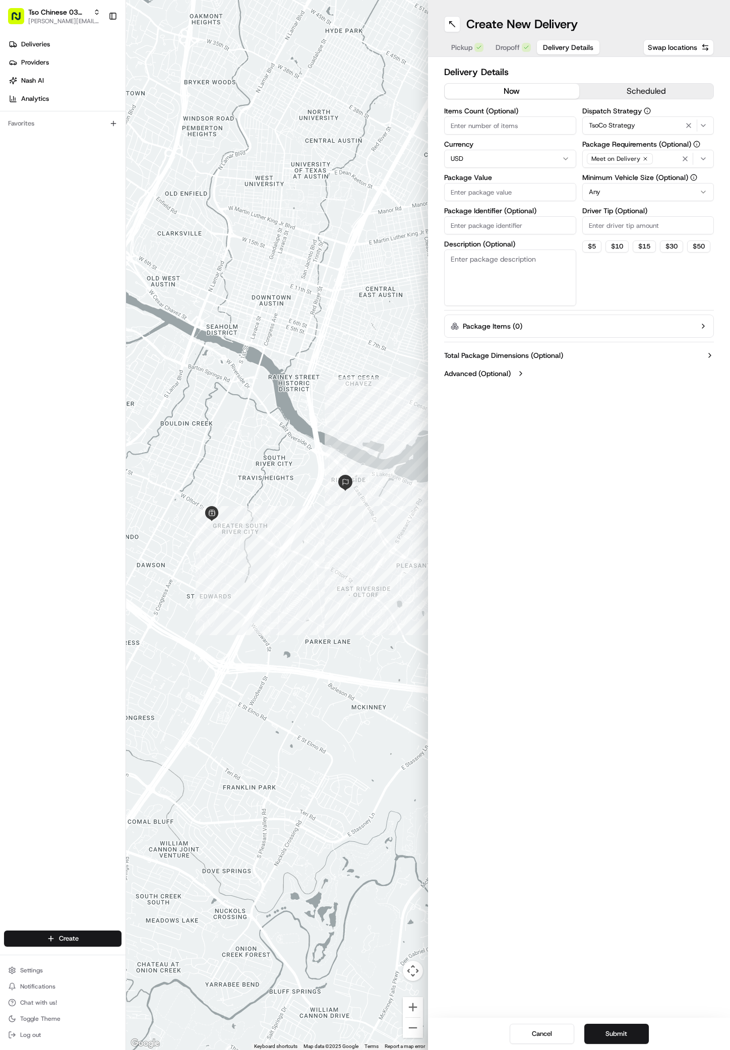
click at [619, 228] on input "Driver Tip (Optional)" at bounding box center [648, 225] width 132 height 18
type input "2"
click at [497, 190] on input "Package Value" at bounding box center [510, 192] width 132 height 18
type input "29.88"
click at [498, 231] on input "Package Identifier (Optional)" at bounding box center [510, 225] width 132 height 18
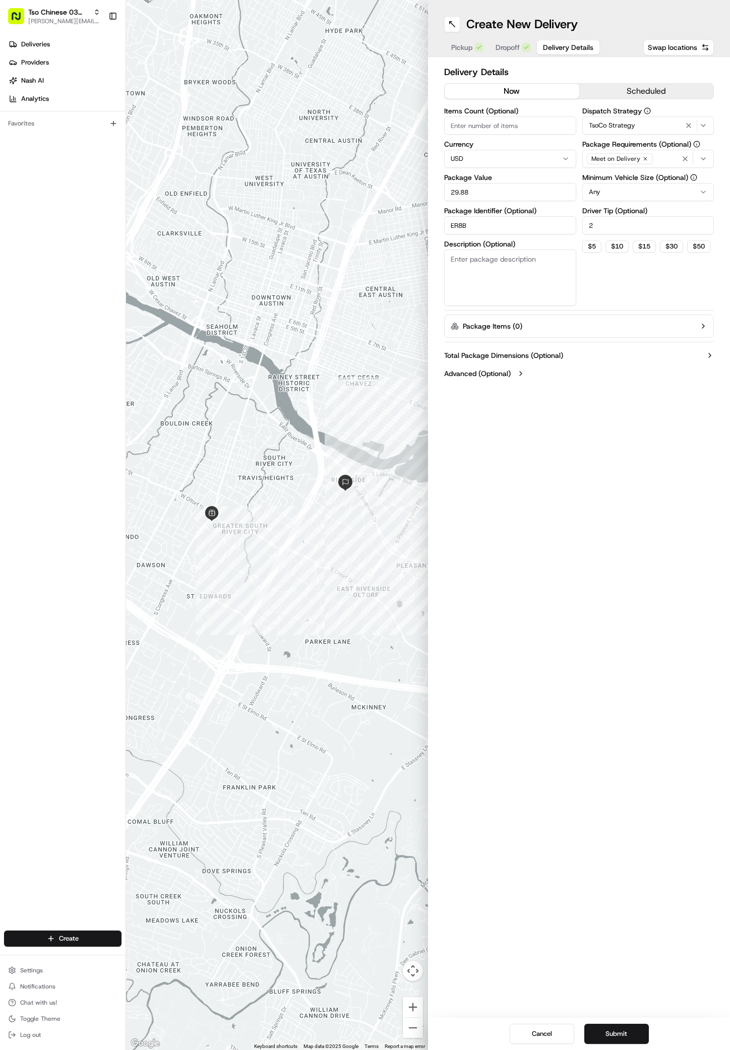
click at [498, 231] on input "ER8B" at bounding box center [510, 225] width 132 height 18
type input "ER8N8FI"
click at [546, 619] on div "Create New Delivery Pickup Dropoff Delivery Details Swap locations Delivery Det…" at bounding box center [579, 525] width 302 height 1050
click at [642, 1029] on button "Submit" at bounding box center [616, 1034] width 65 height 20
